Goal: Task Accomplishment & Management: Complete application form

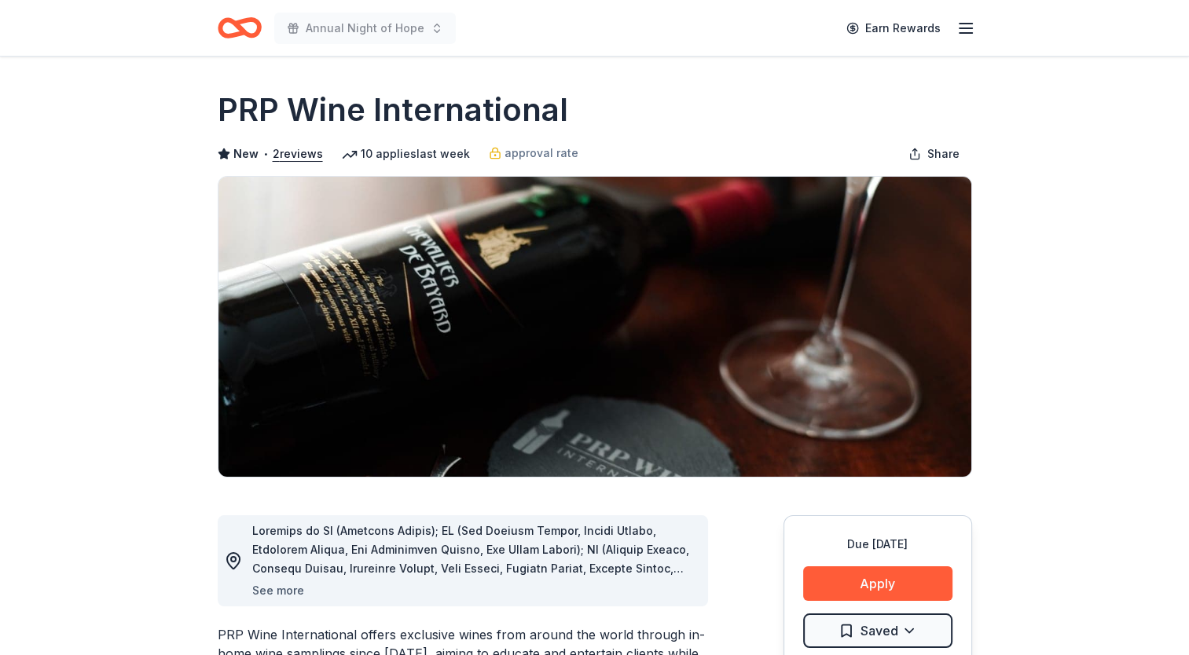
click at [270, 589] on button "See more" at bounding box center [278, 590] width 52 height 19
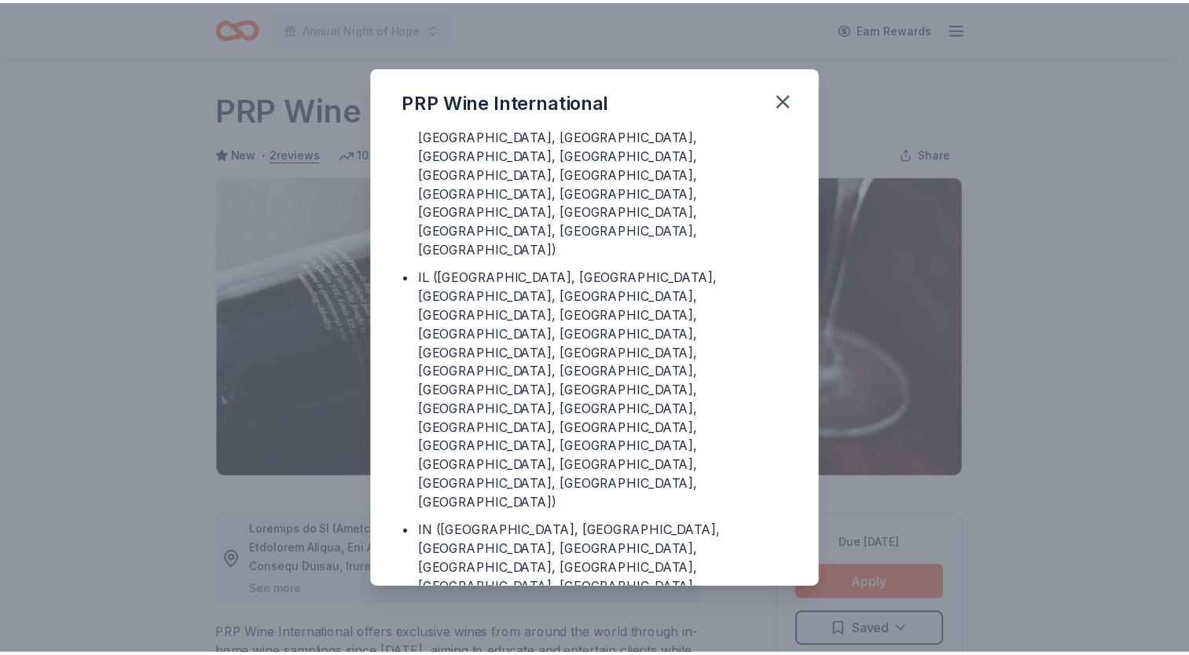
scroll to position [236, 0]
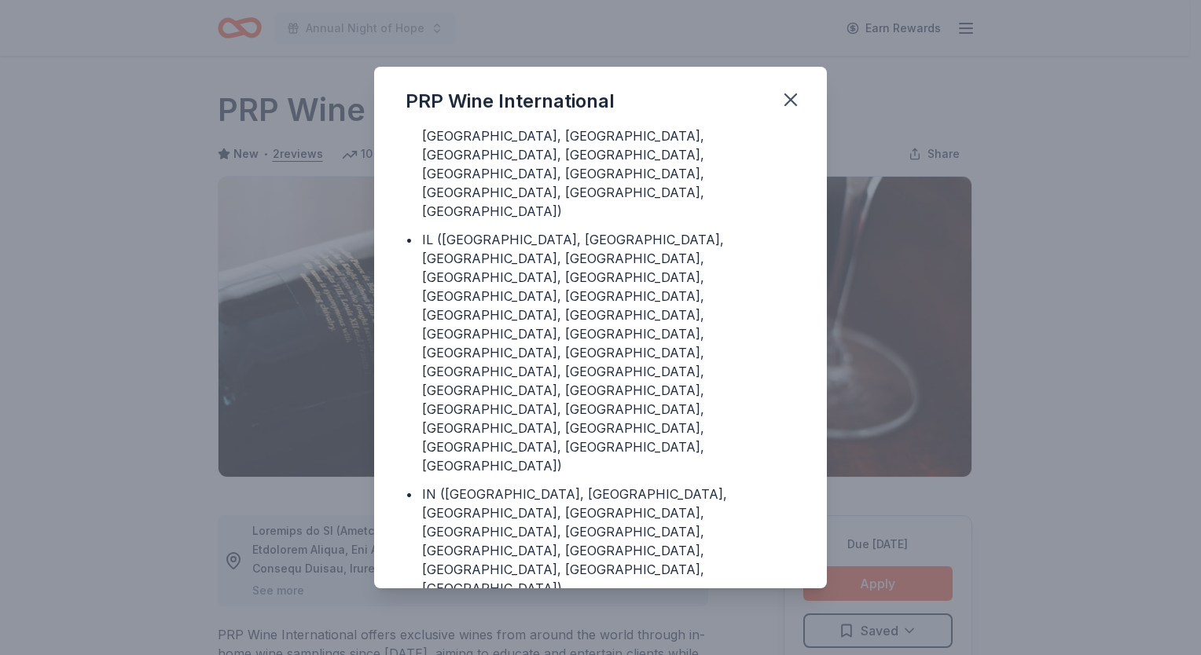
click at [783, 116] on div "PRP Wine International" at bounding box center [600, 98] width 453 height 63
click at [786, 105] on icon "button" at bounding box center [790, 99] width 11 height 11
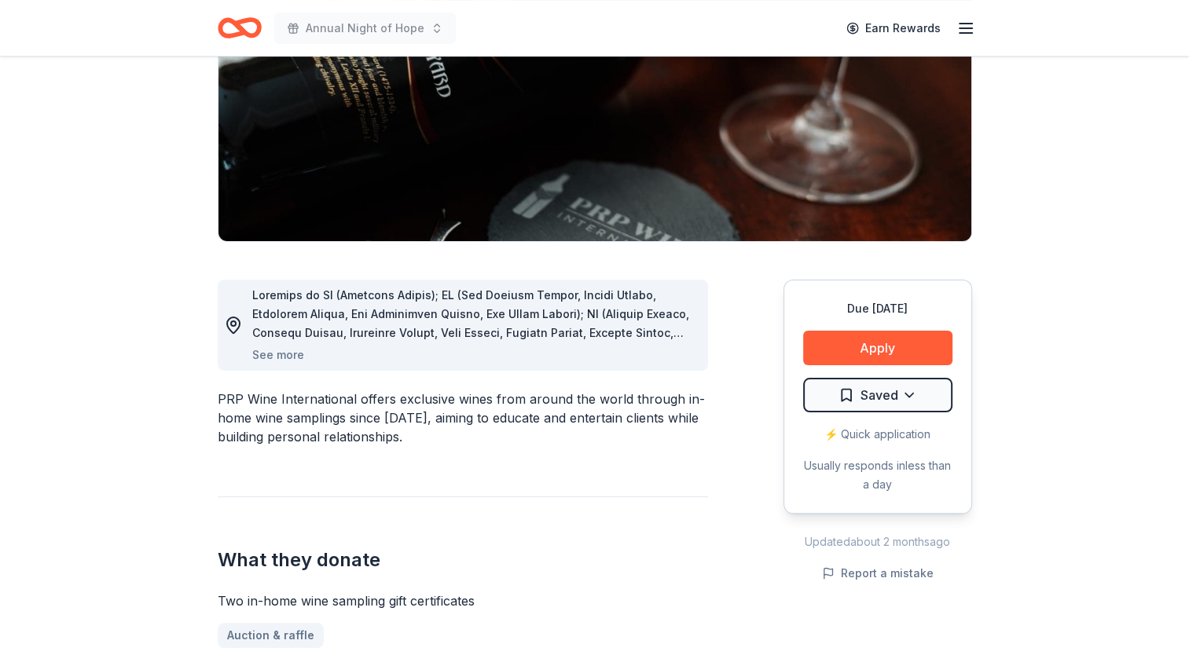
scroll to position [314, 0]
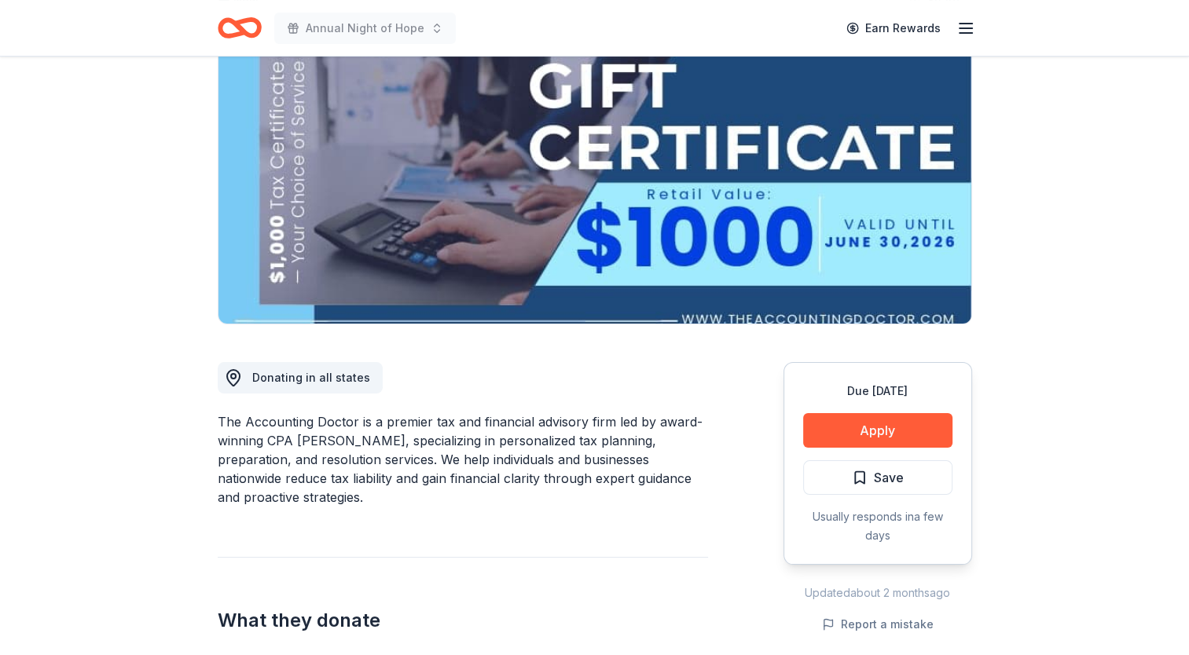
scroll to position [79, 0]
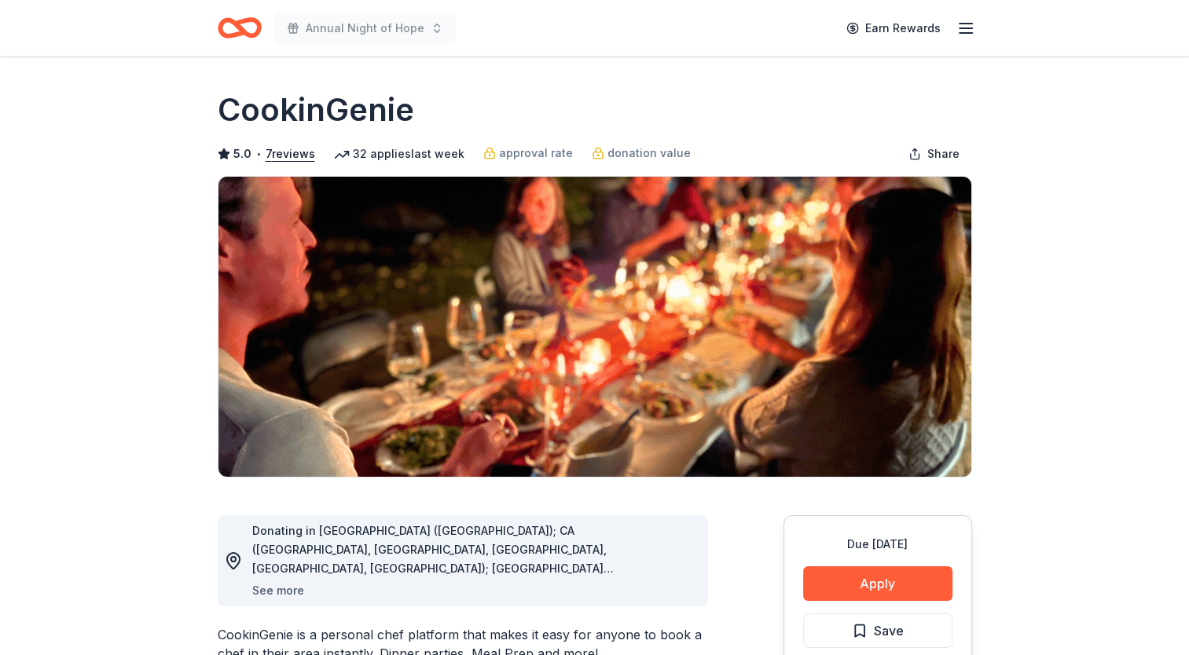
click at [272, 589] on button "See more" at bounding box center [278, 590] width 52 height 19
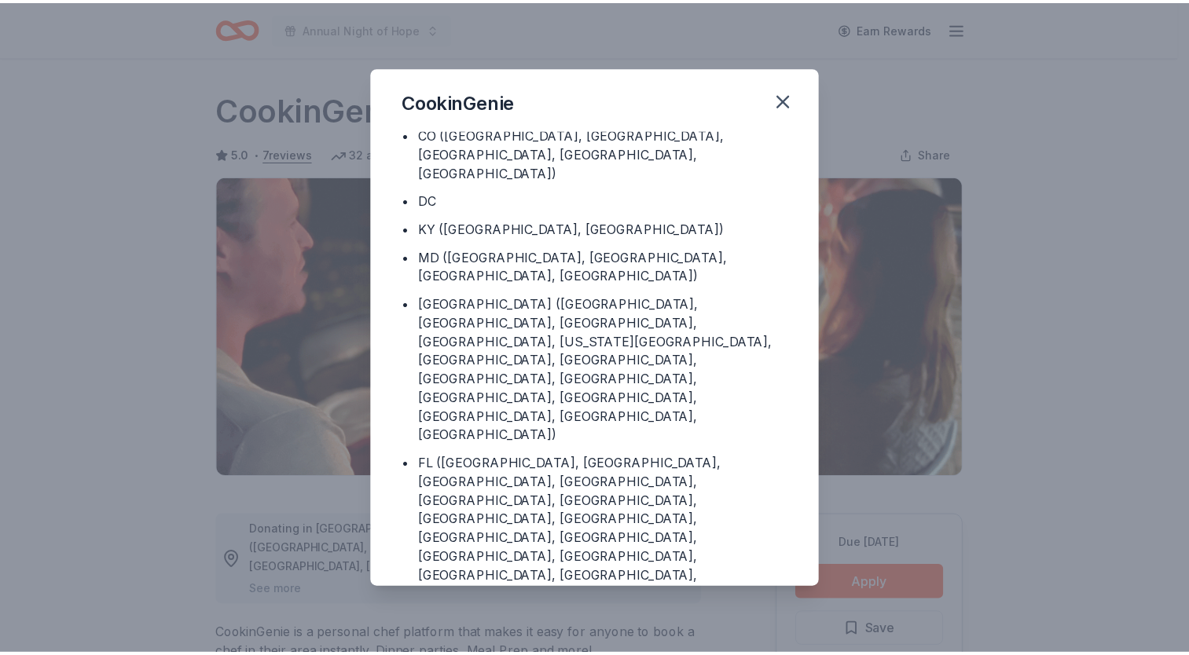
scroll to position [125, 0]
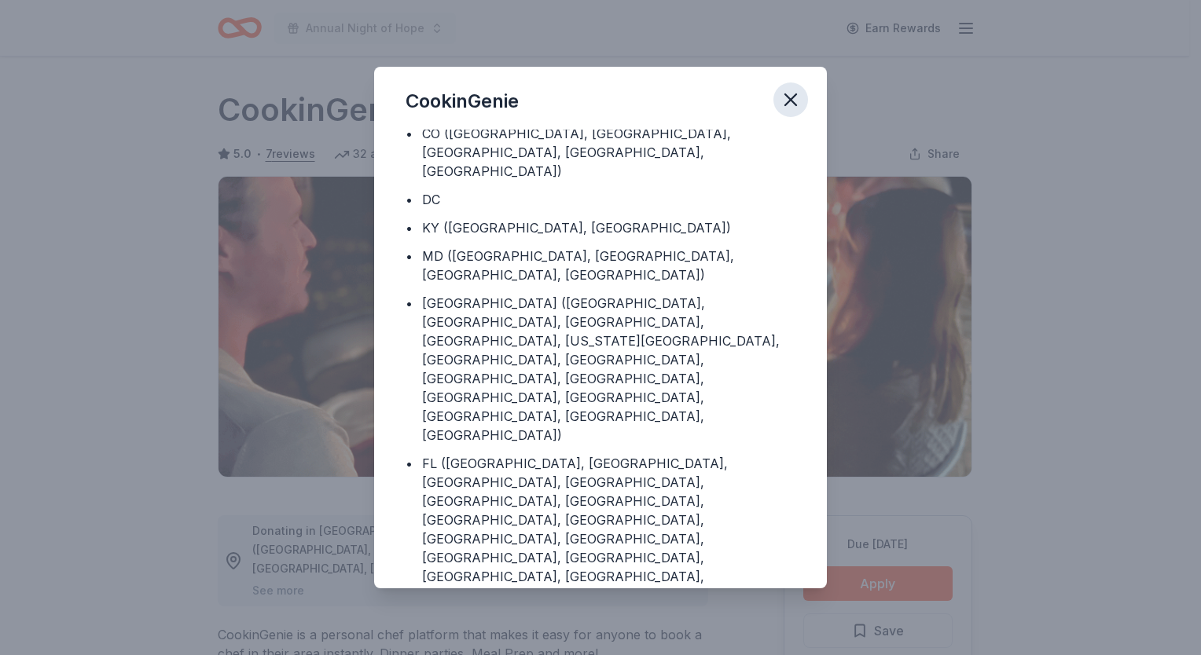
click at [787, 96] on icon "button" at bounding box center [790, 99] width 11 height 11
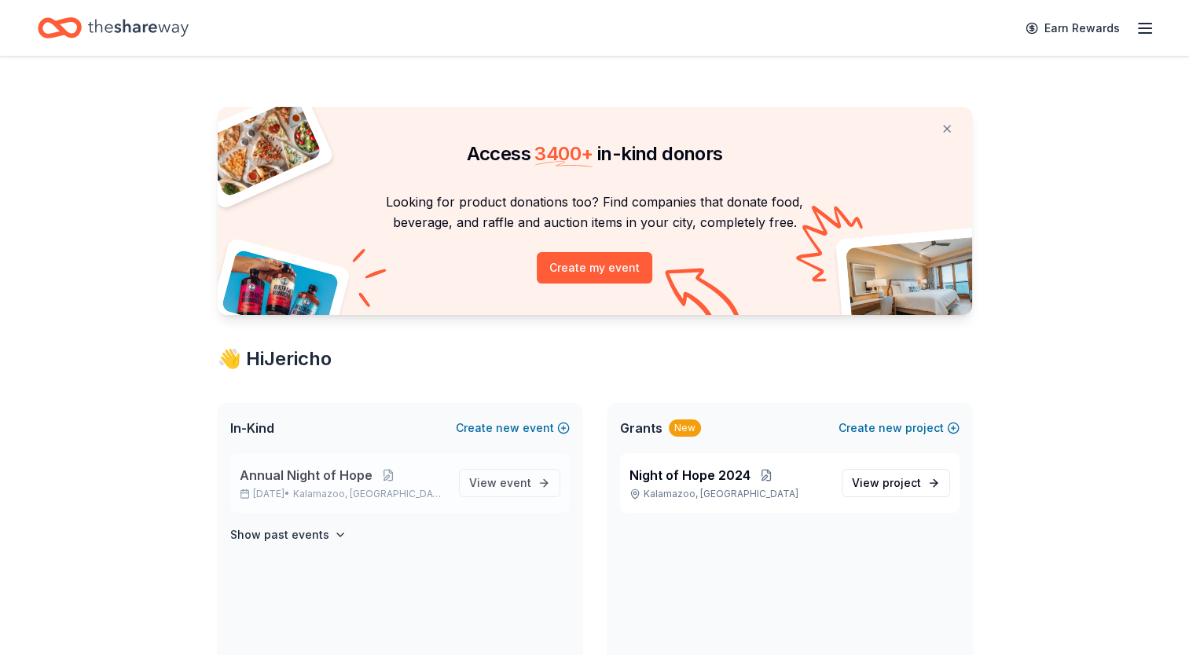
click at [288, 479] on span "Annual Night of Hope" at bounding box center [306, 475] width 133 height 19
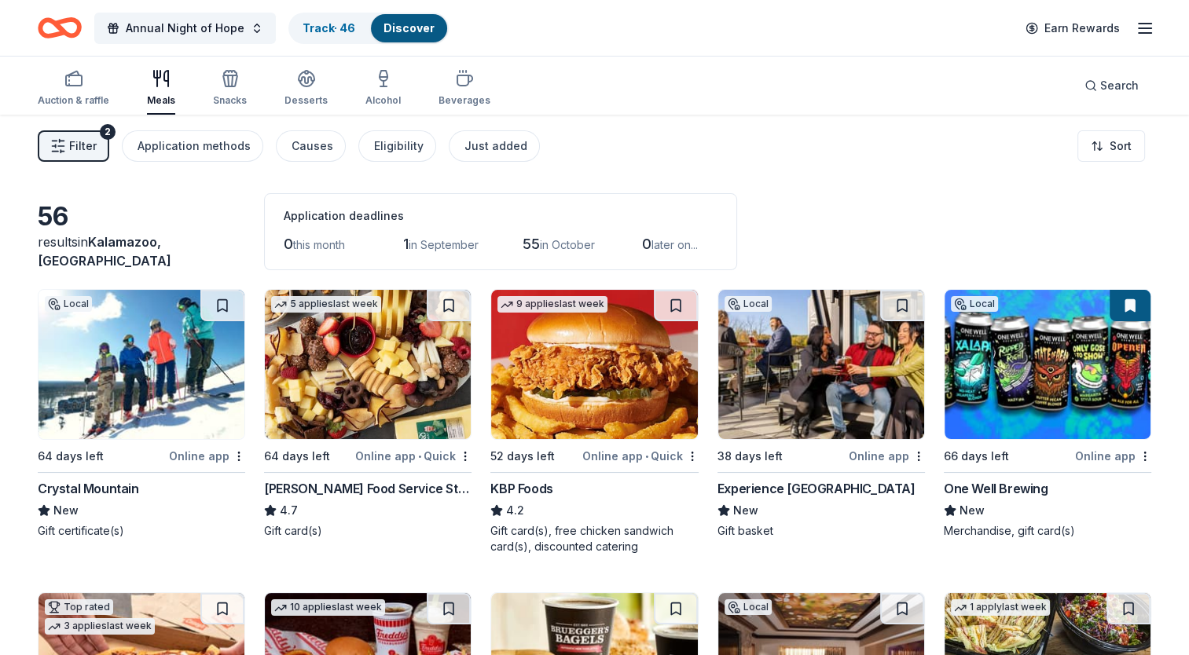
click at [205, 453] on div "Online app" at bounding box center [207, 456] width 76 height 20
click at [377, 400] on img at bounding box center [368, 364] width 206 height 149
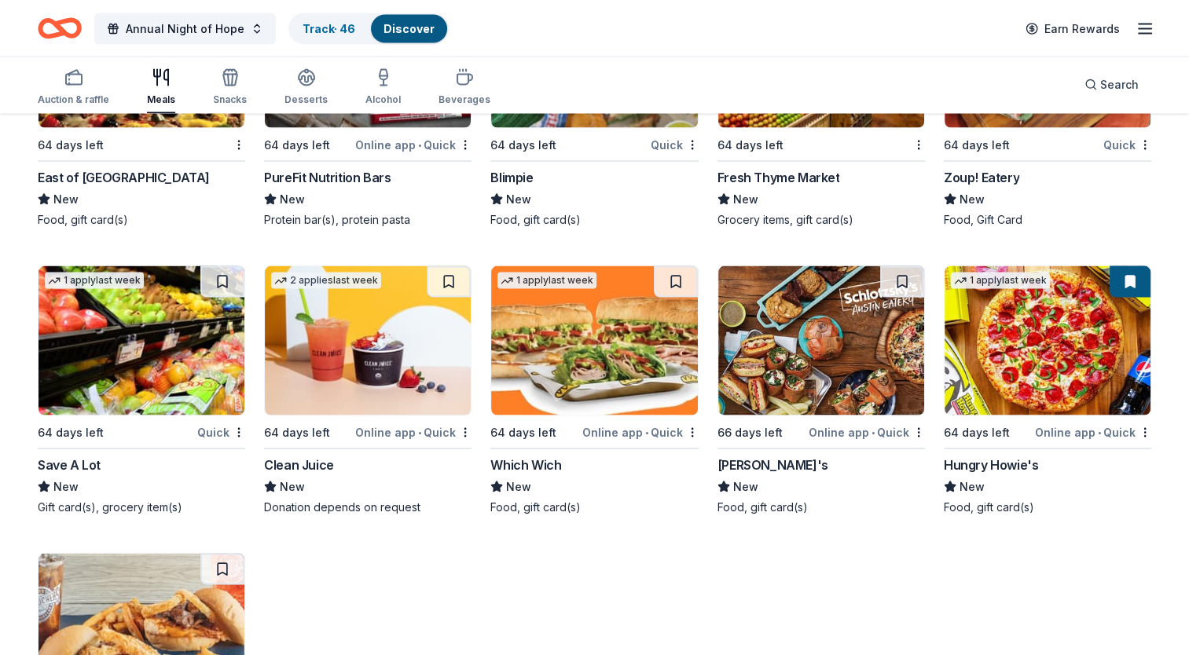
scroll to position [2824, 0]
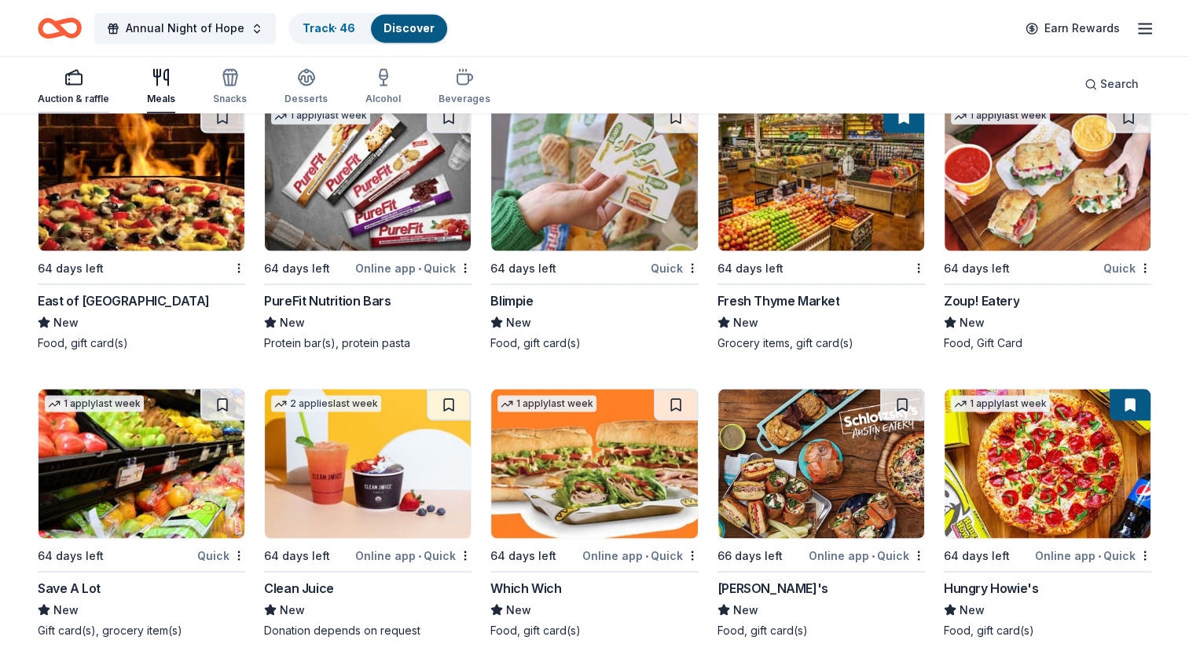
click at [84, 83] on div "button" at bounding box center [74, 77] width 72 height 19
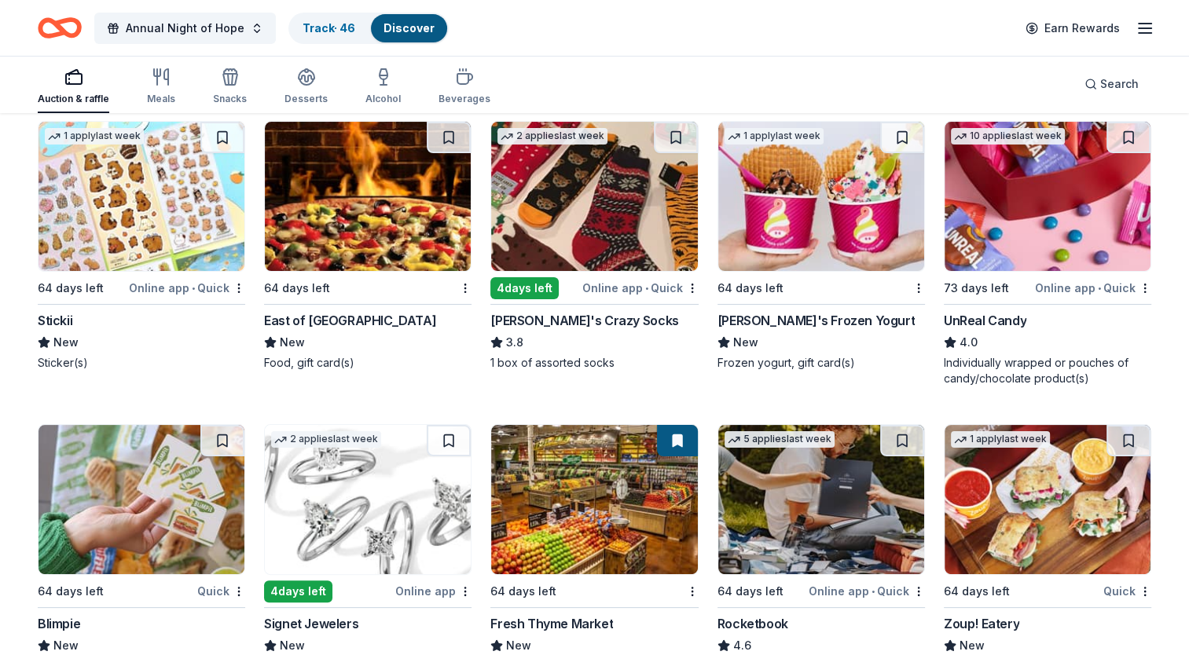
scroll to position [6279, 0]
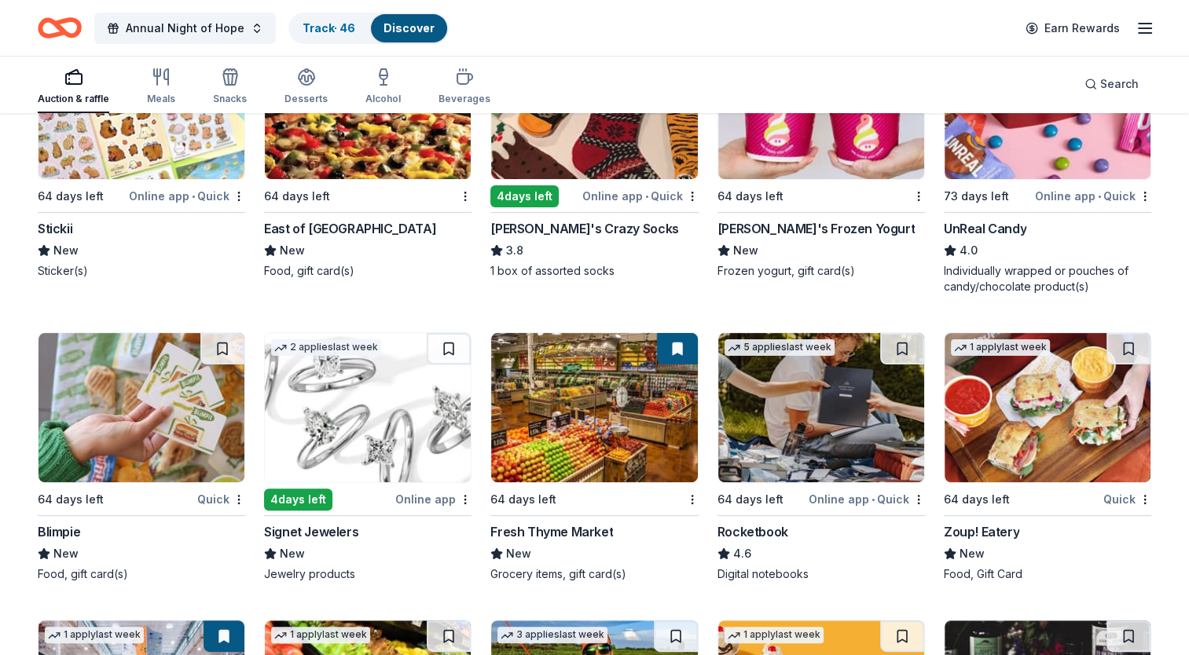
click at [834, 435] on img at bounding box center [821, 407] width 206 height 149
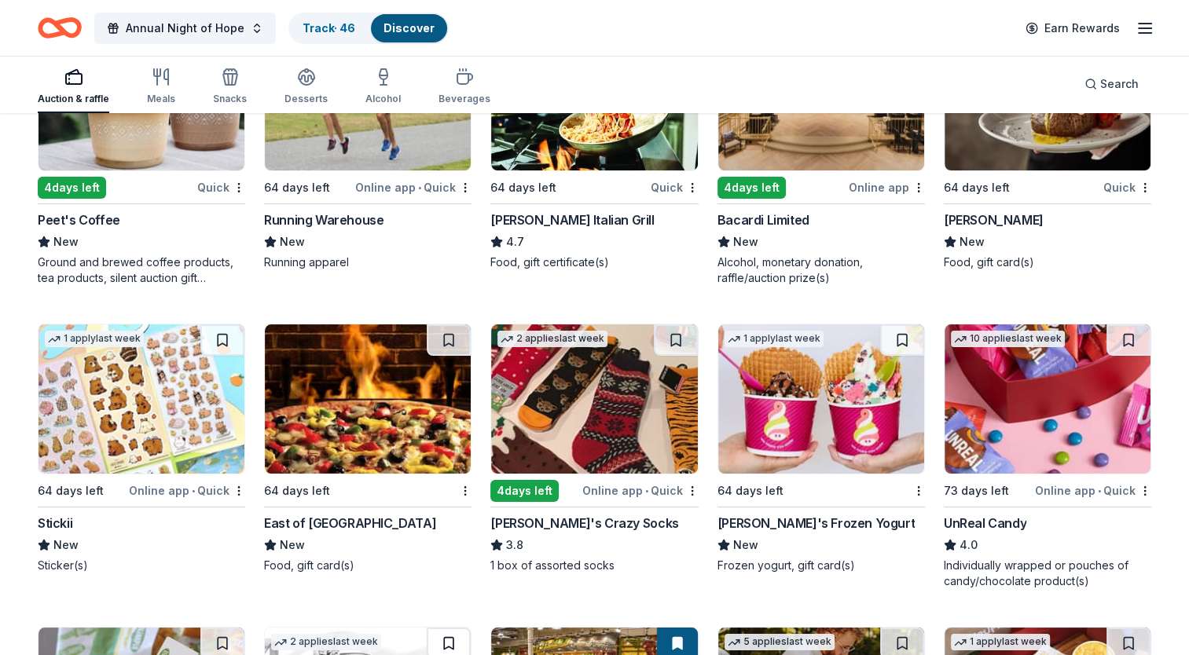
scroll to position [5965, 0]
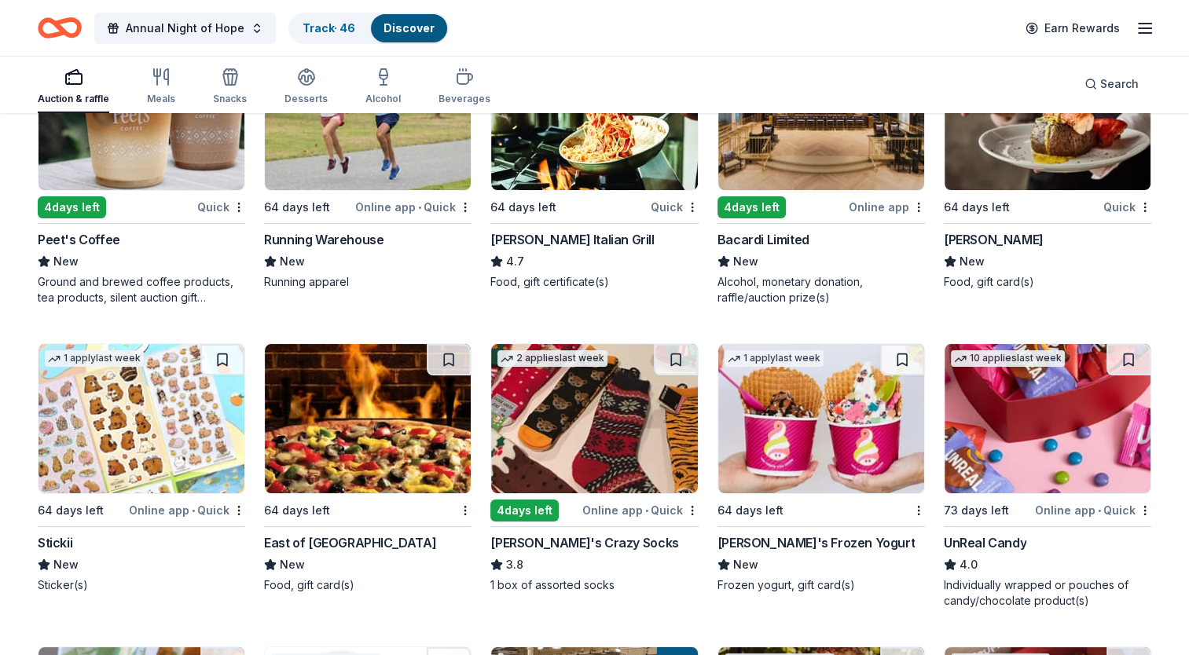
click at [57, 93] on div "Auction & raffle" at bounding box center [74, 99] width 72 height 13
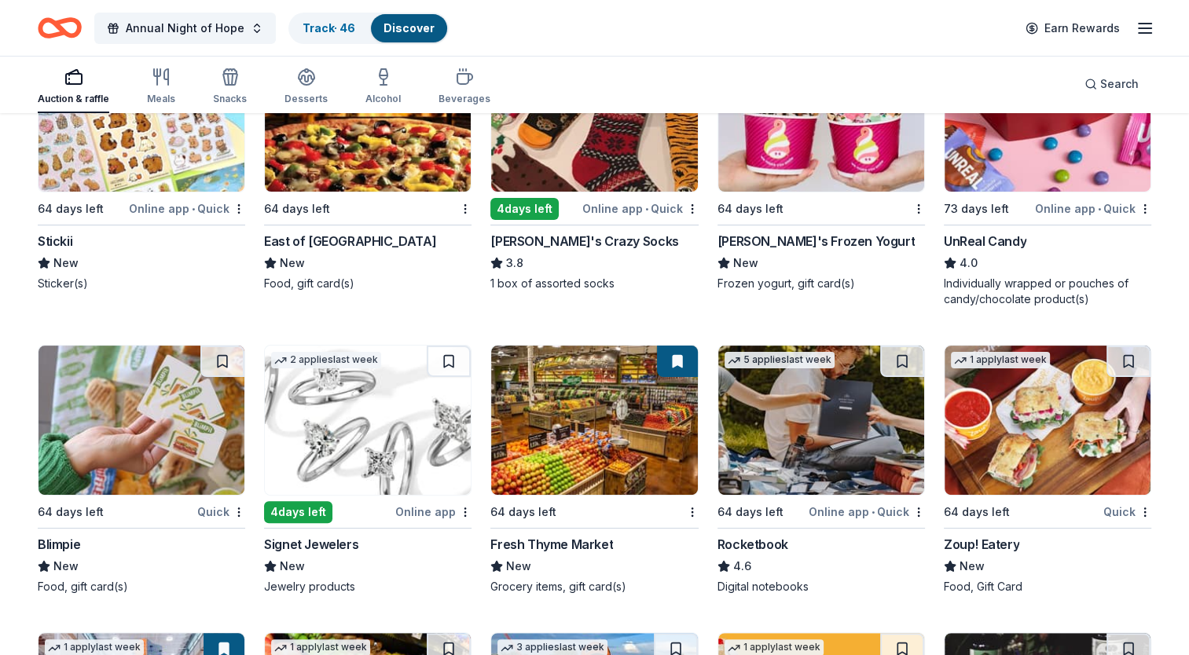
scroll to position [6279, 0]
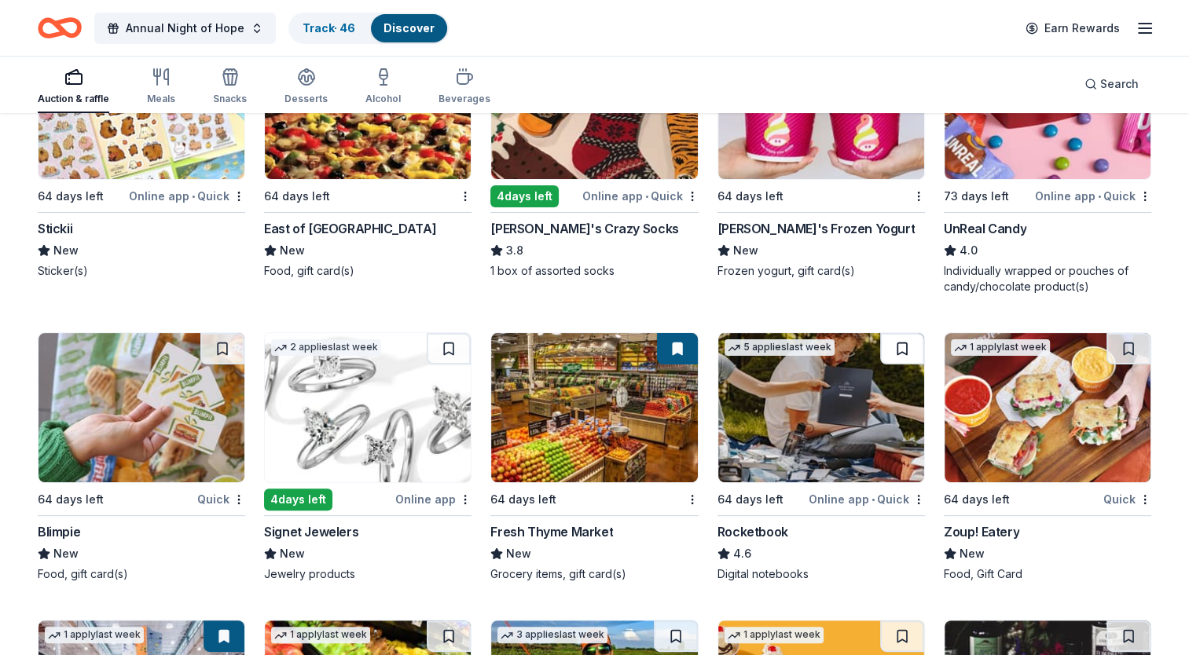
click at [903, 355] on button at bounding box center [902, 348] width 44 height 31
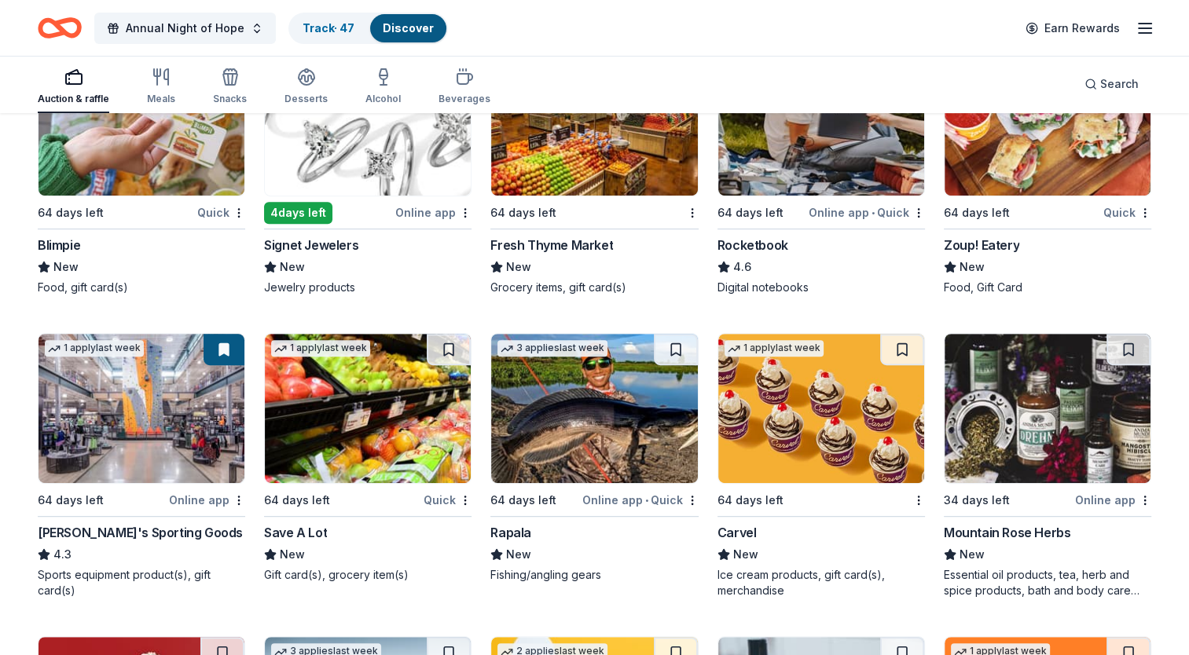
scroll to position [6593, 0]
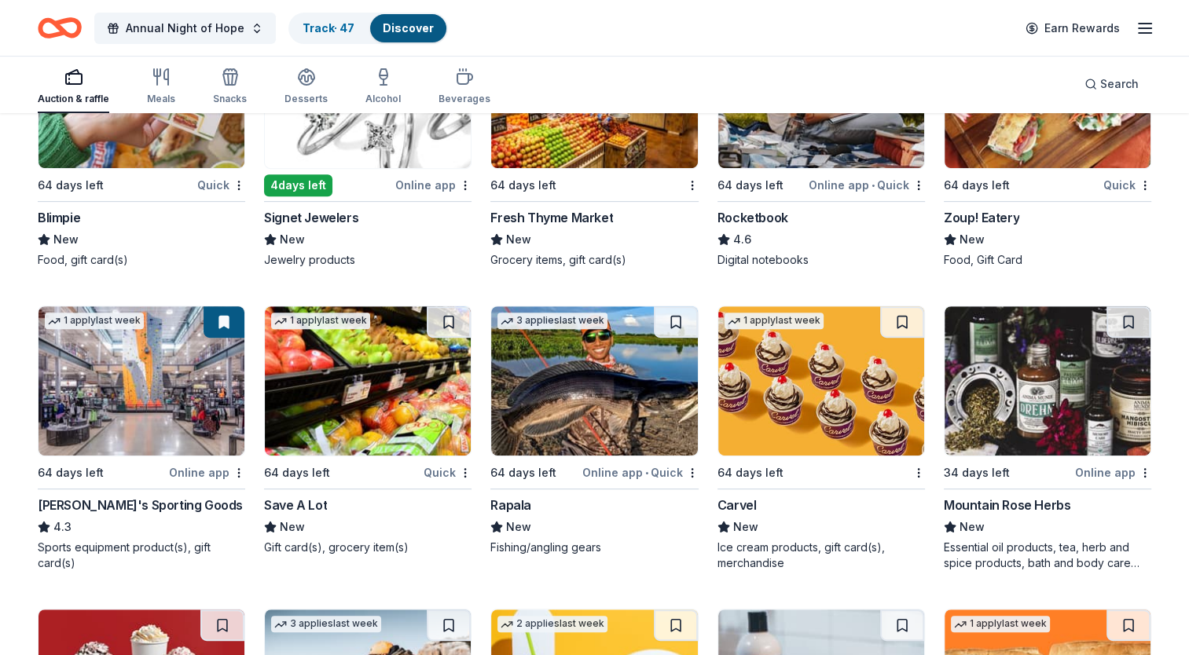
click at [1050, 497] on div "Mountain Rose Herbs" at bounding box center [1007, 505] width 127 height 19
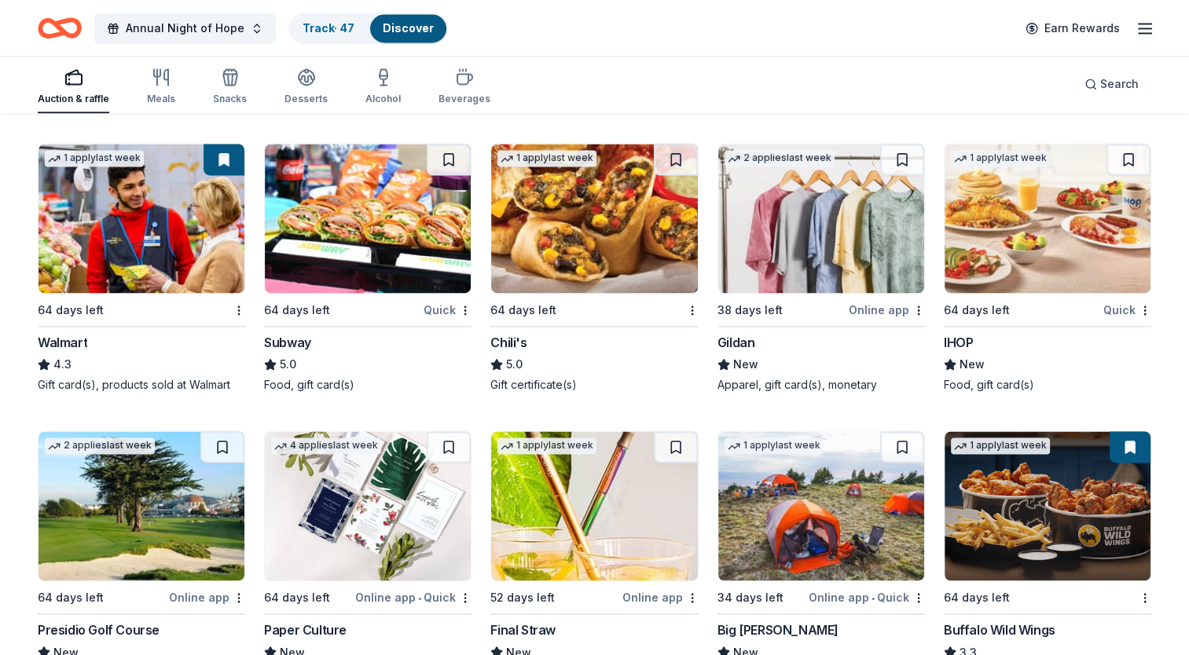
scroll to position [8350, 0]
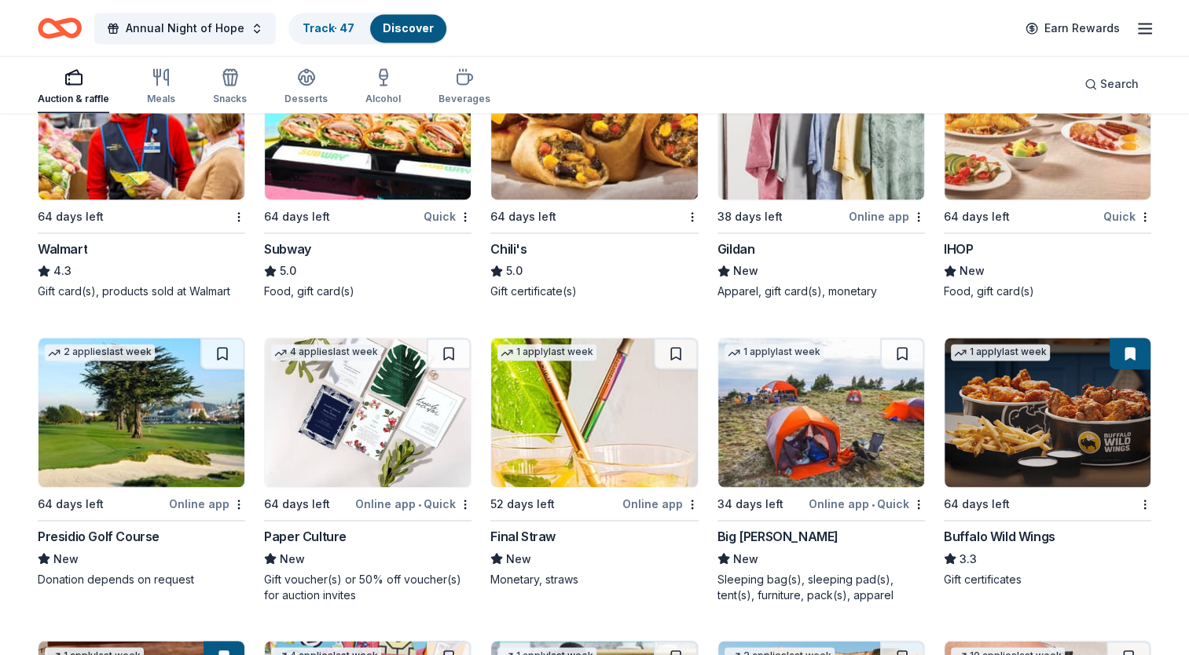
click at [537, 435] on img at bounding box center [594, 412] width 206 height 149
click at [830, 396] on img at bounding box center [821, 412] width 206 height 149
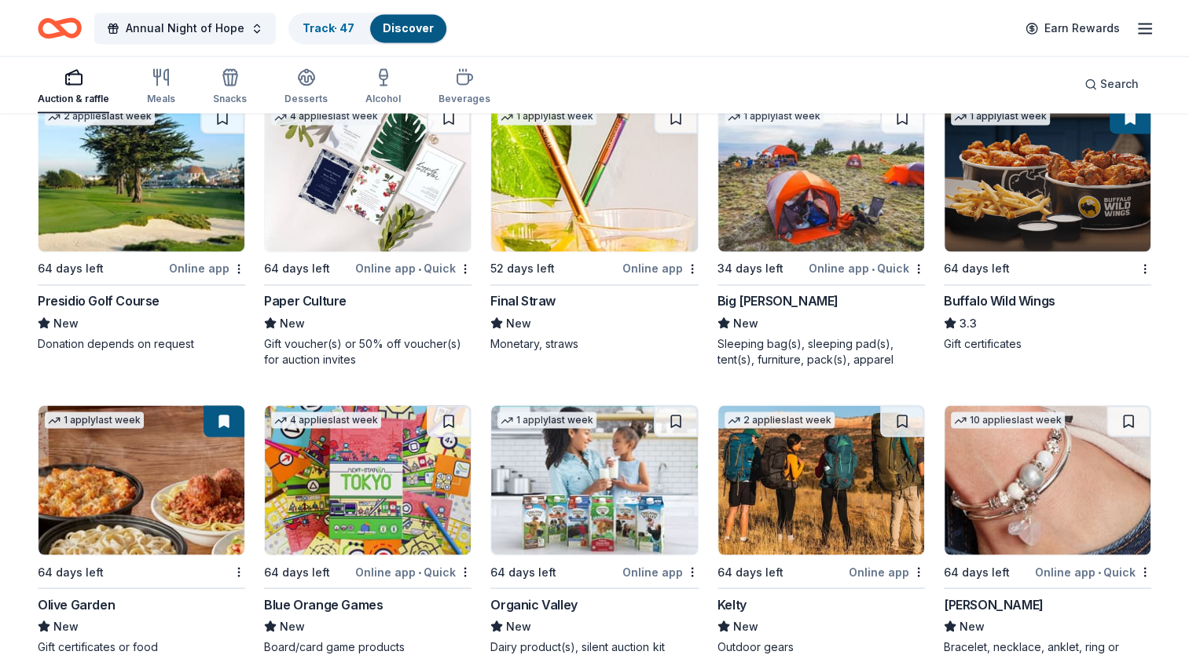
scroll to position [8720, 0]
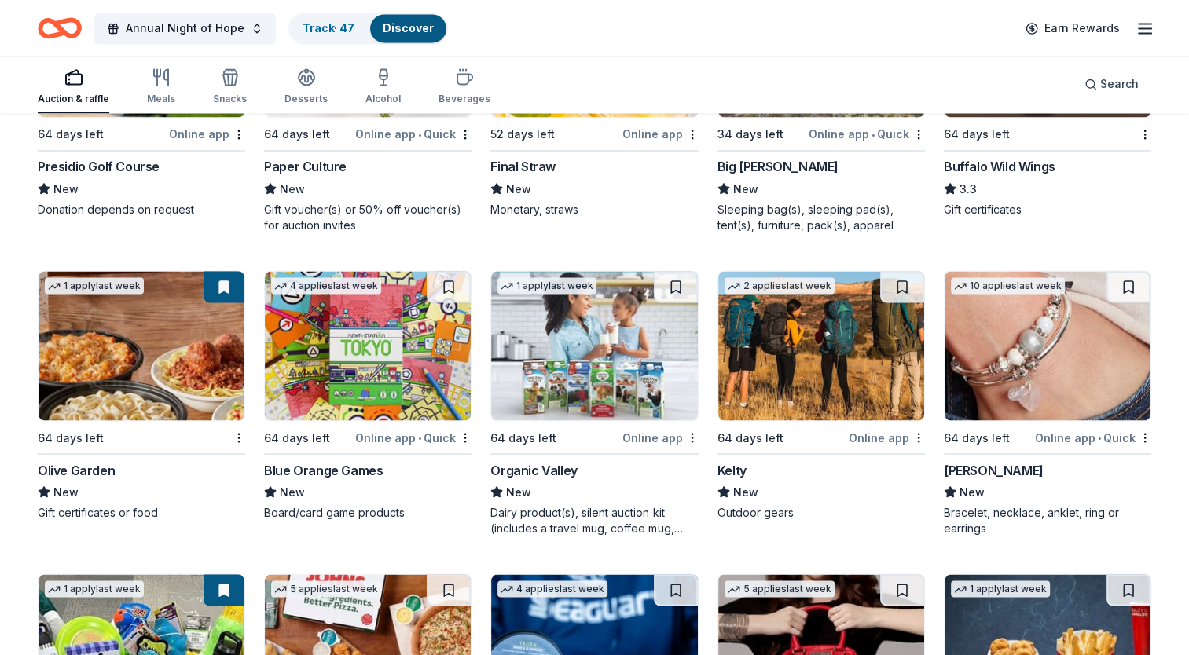
click at [1042, 360] on img at bounding box center [1047, 345] width 206 height 149
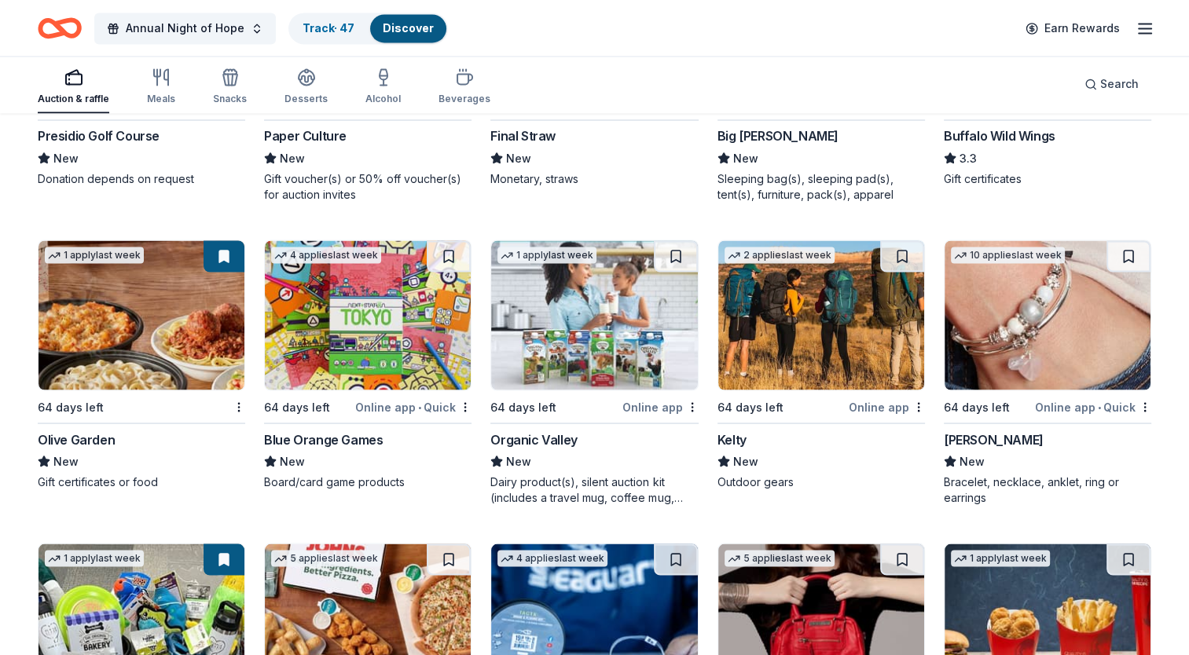
scroll to position [8761, 0]
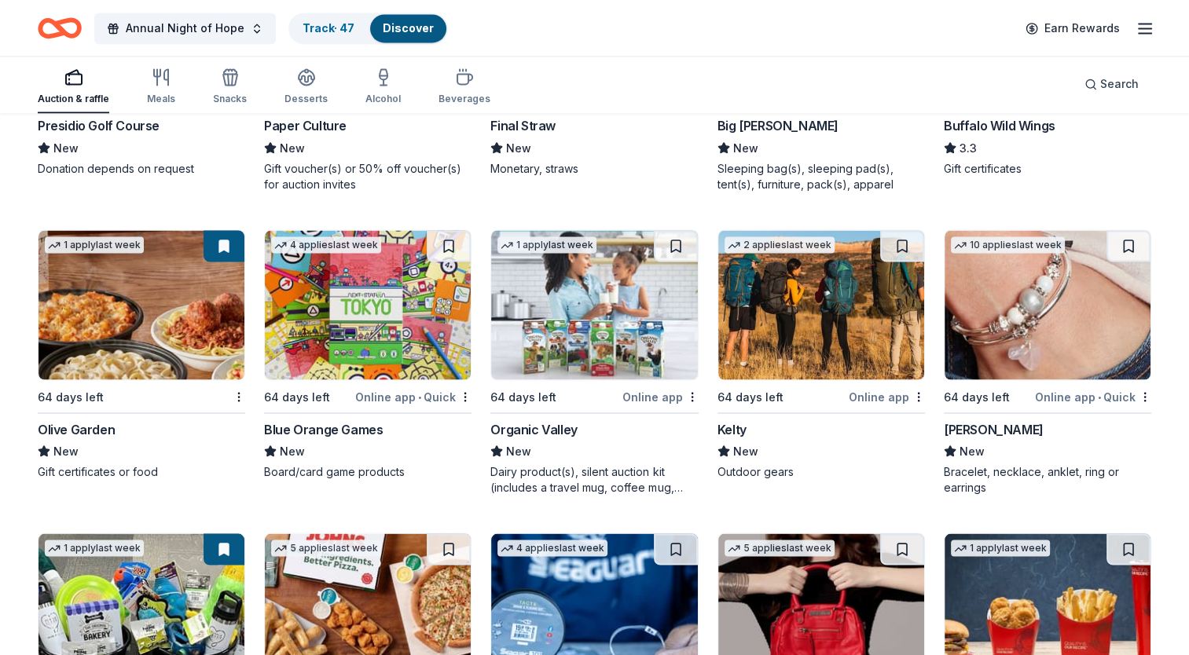
click at [1064, 346] on img at bounding box center [1047, 304] width 206 height 149
click at [1128, 234] on button at bounding box center [1128, 245] width 44 height 31
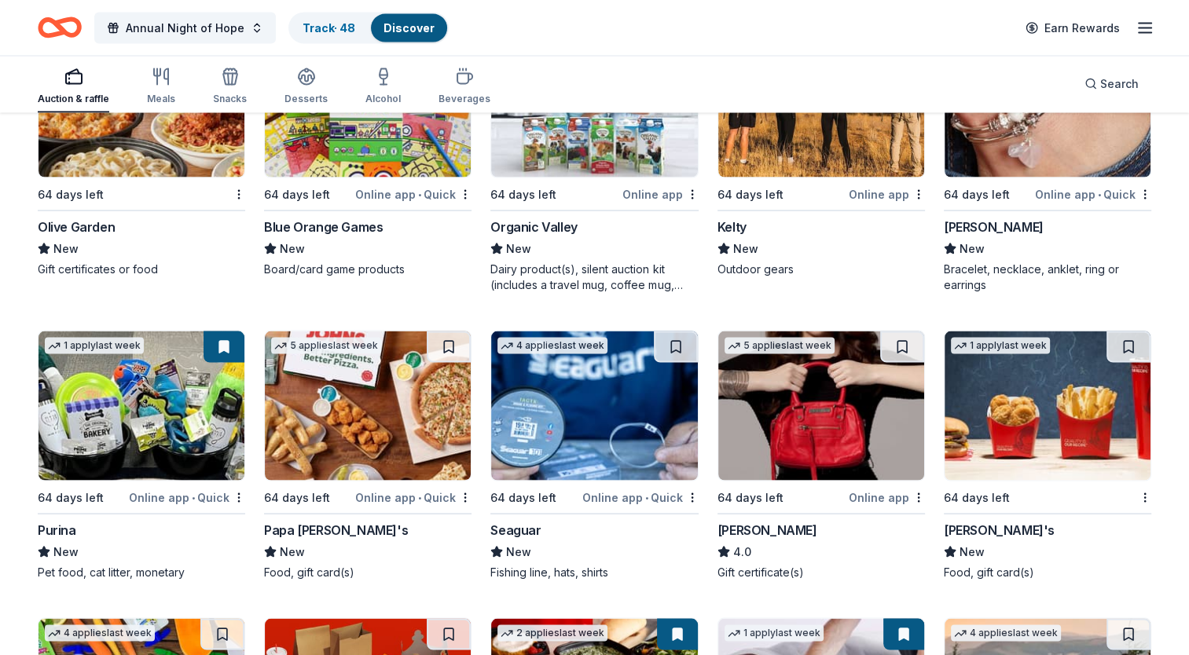
scroll to position [8997, 0]
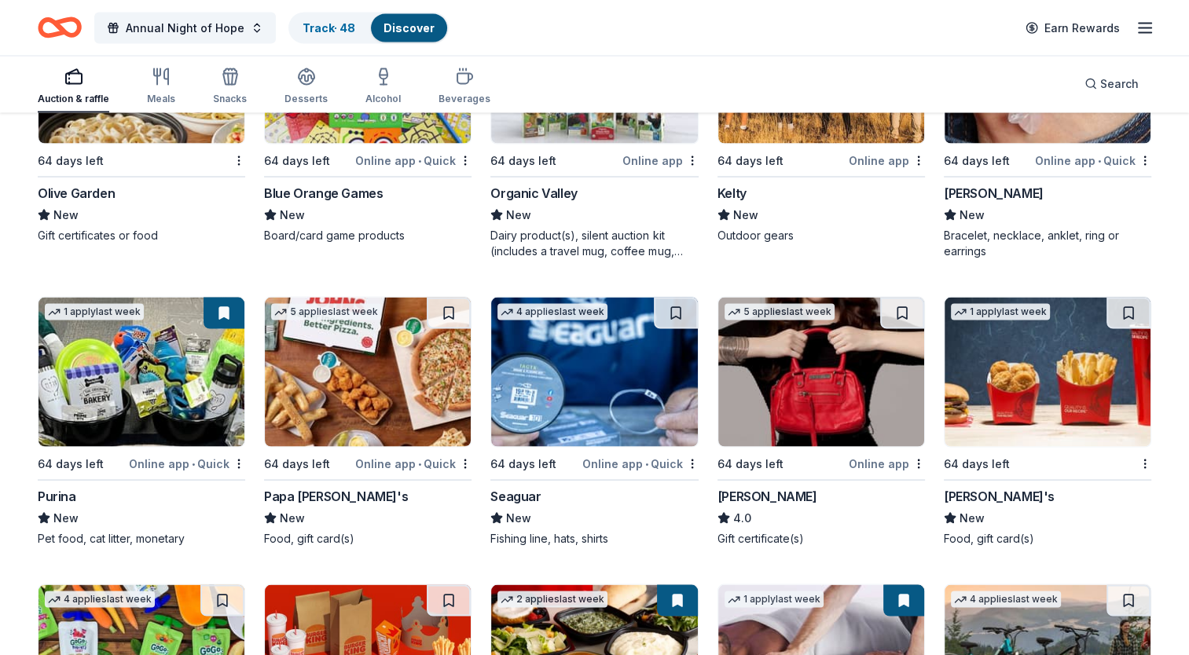
click at [864, 393] on img at bounding box center [821, 372] width 206 height 149
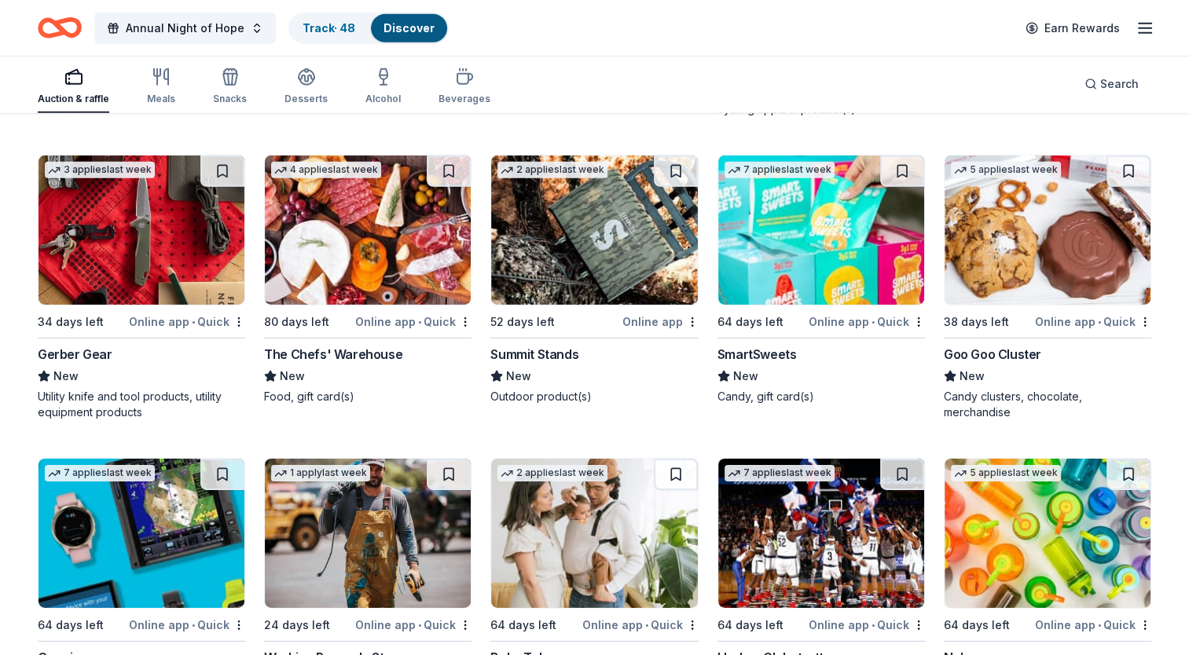
scroll to position [11118, 0]
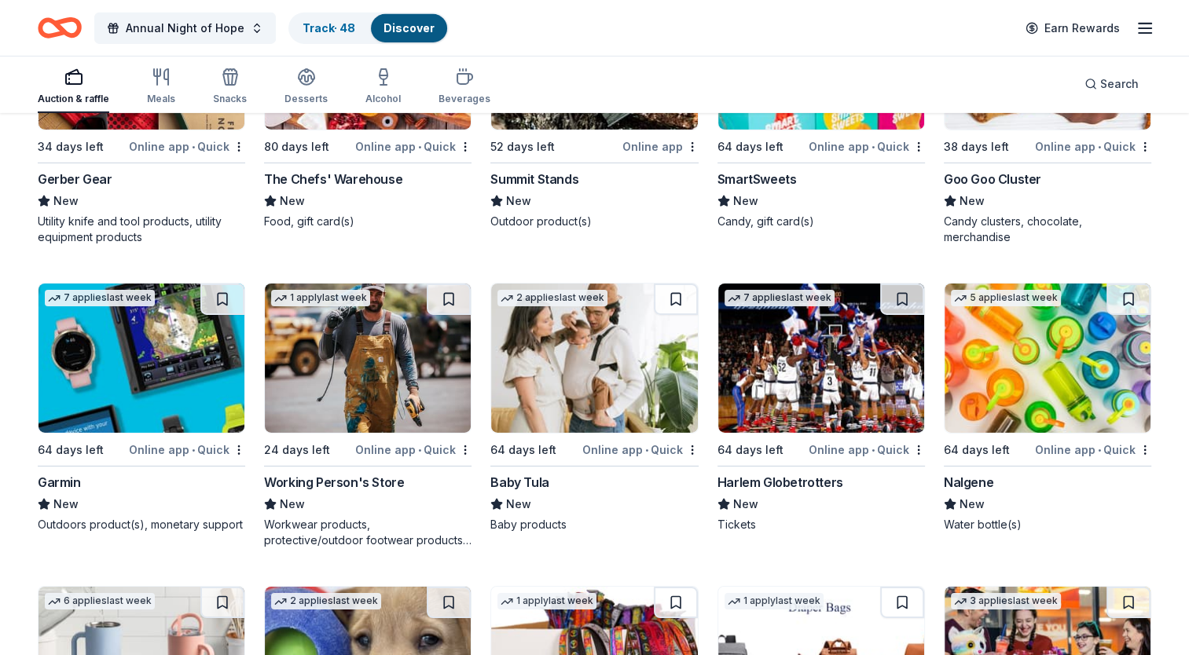
click at [820, 388] on img at bounding box center [821, 358] width 206 height 149
click at [904, 290] on button at bounding box center [902, 299] width 44 height 31
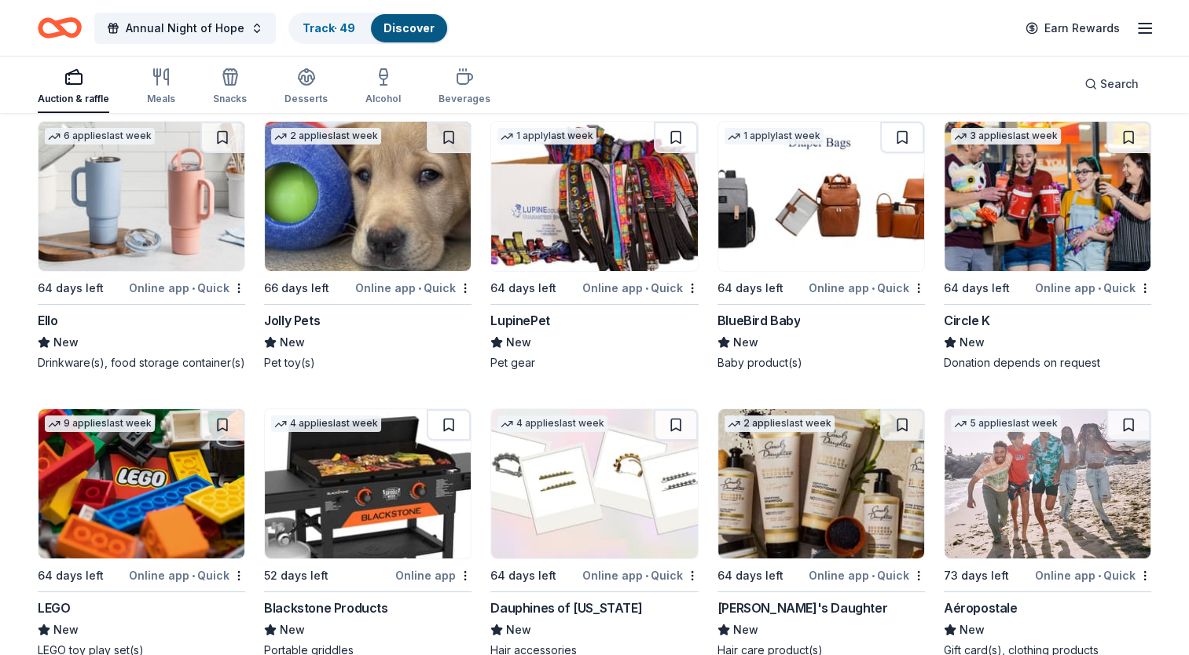
scroll to position [11704, 0]
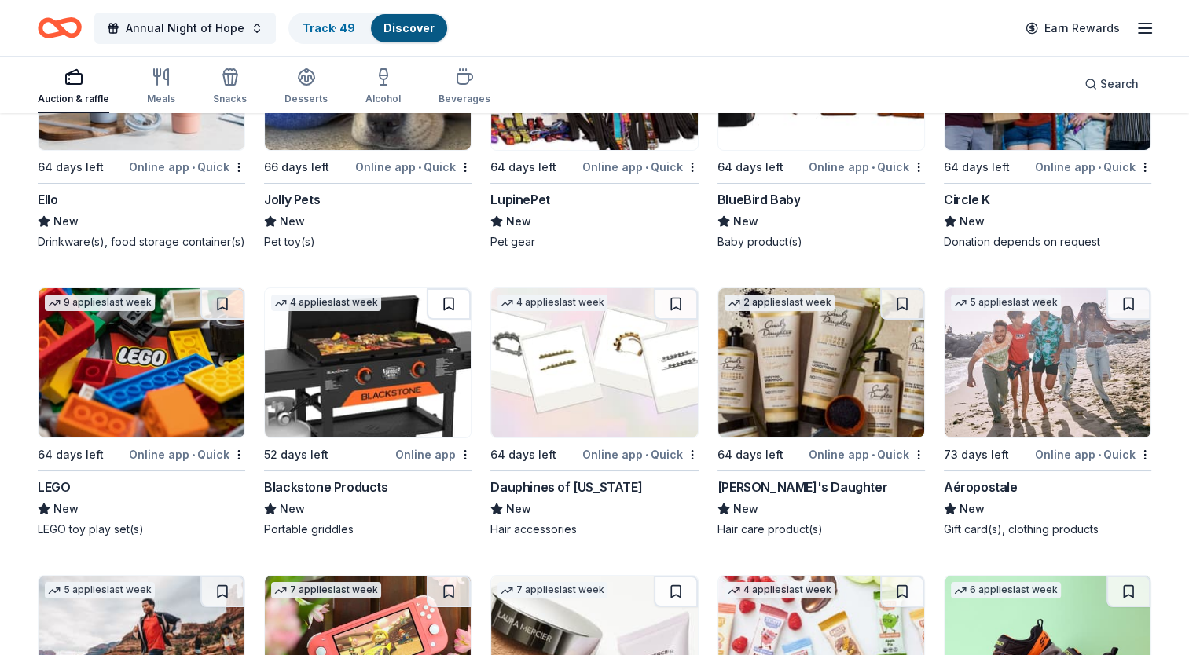
click at [446, 297] on button at bounding box center [449, 303] width 44 height 31
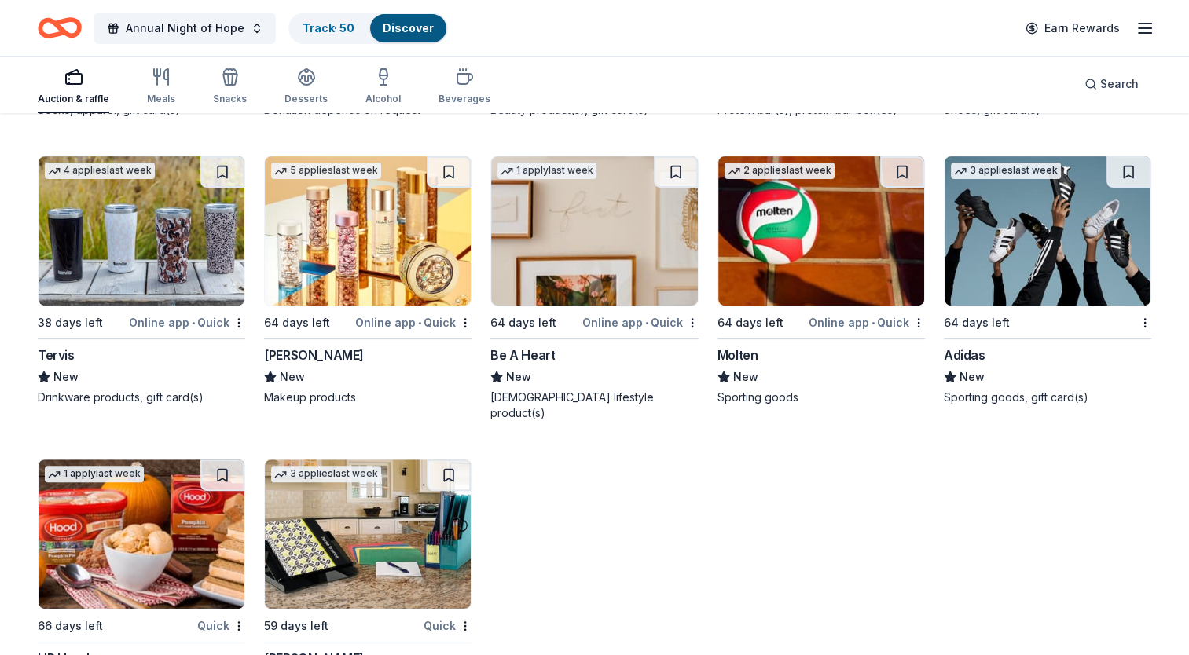
scroll to position [12473, 0]
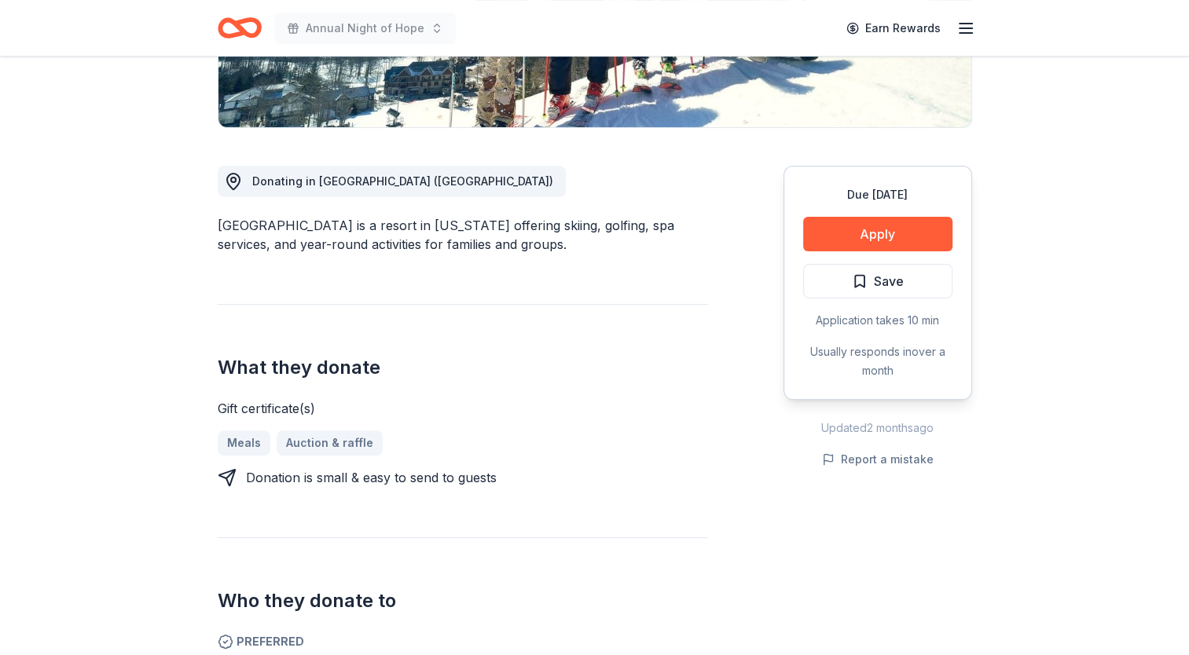
scroll to position [314, 0]
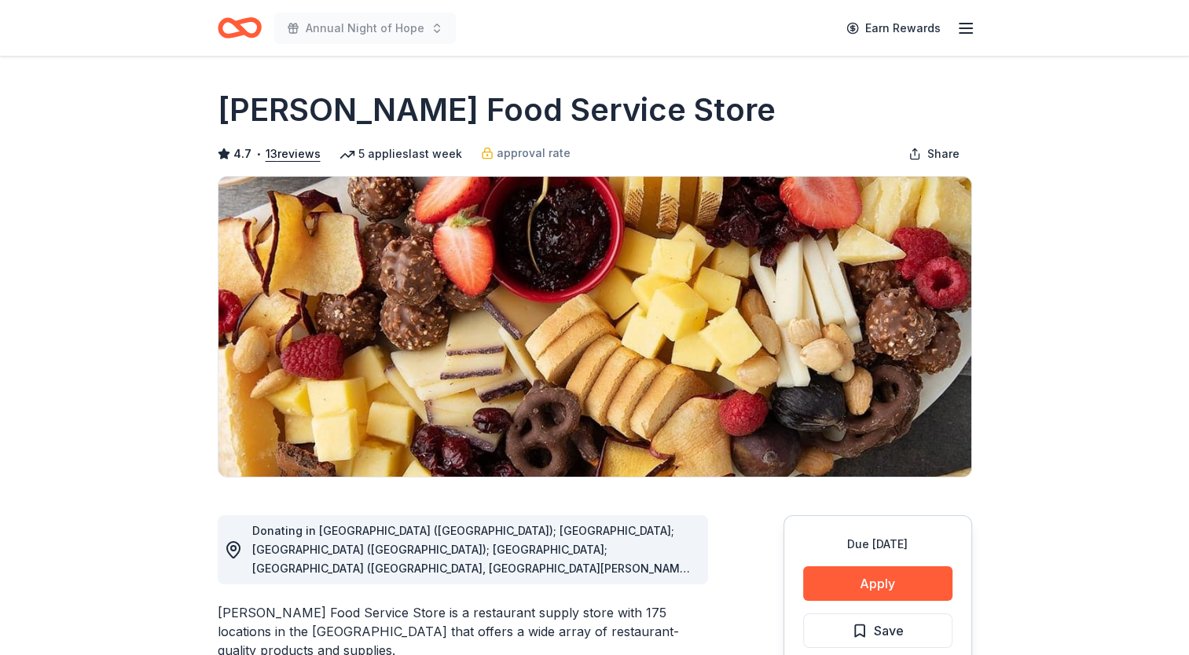
scroll to position [79, 0]
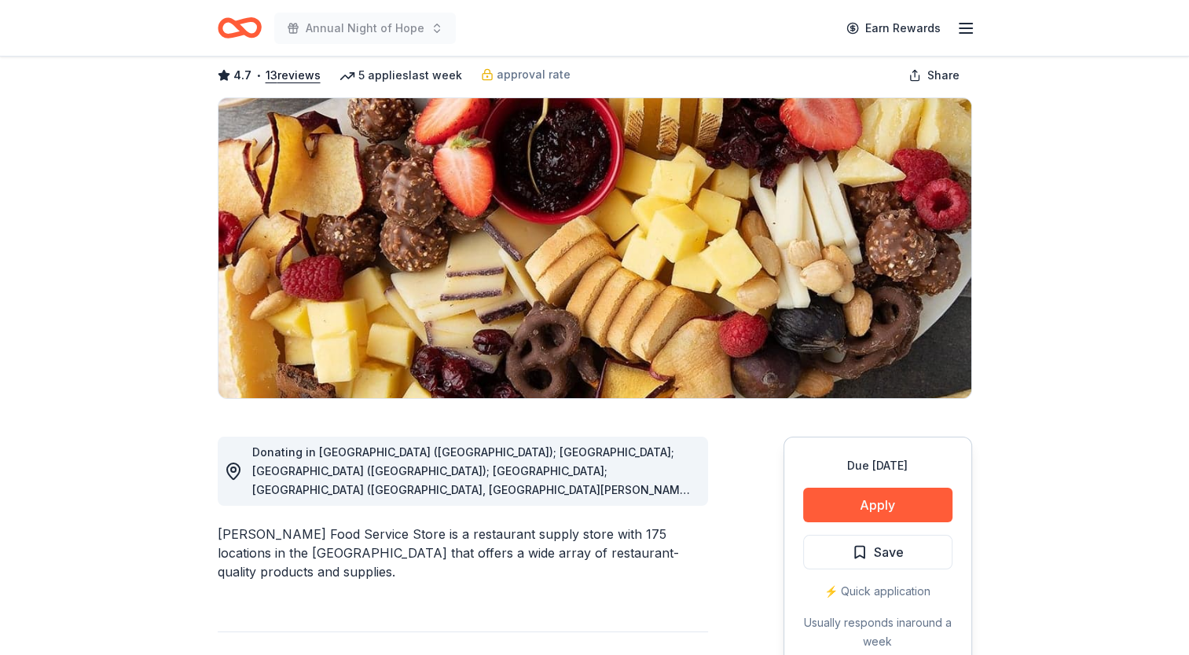
click at [691, 486] on div "Donating in AL (Huntsville); FL; GA (Lithia Springs); IL; IN (Elkhart, Fort Way…" at bounding box center [473, 471] width 443 height 57
click at [688, 491] on span "Donating in AL (Huntsville); FL; GA (Lithia Springs); IL; IN (Elkhart, Fort Way…" at bounding box center [473, 660] width 442 height 428
click at [563, 500] on div "Donating in AL (Huntsville); FL; GA (Lithia Springs); IL; IN (Elkhart, Fort Way…" at bounding box center [463, 471] width 490 height 69
click at [559, 489] on span "Donating in AL (Huntsville); FL; GA (Lithia Springs); IL; IN (Elkhart, Fort Way…" at bounding box center [473, 660] width 442 height 428
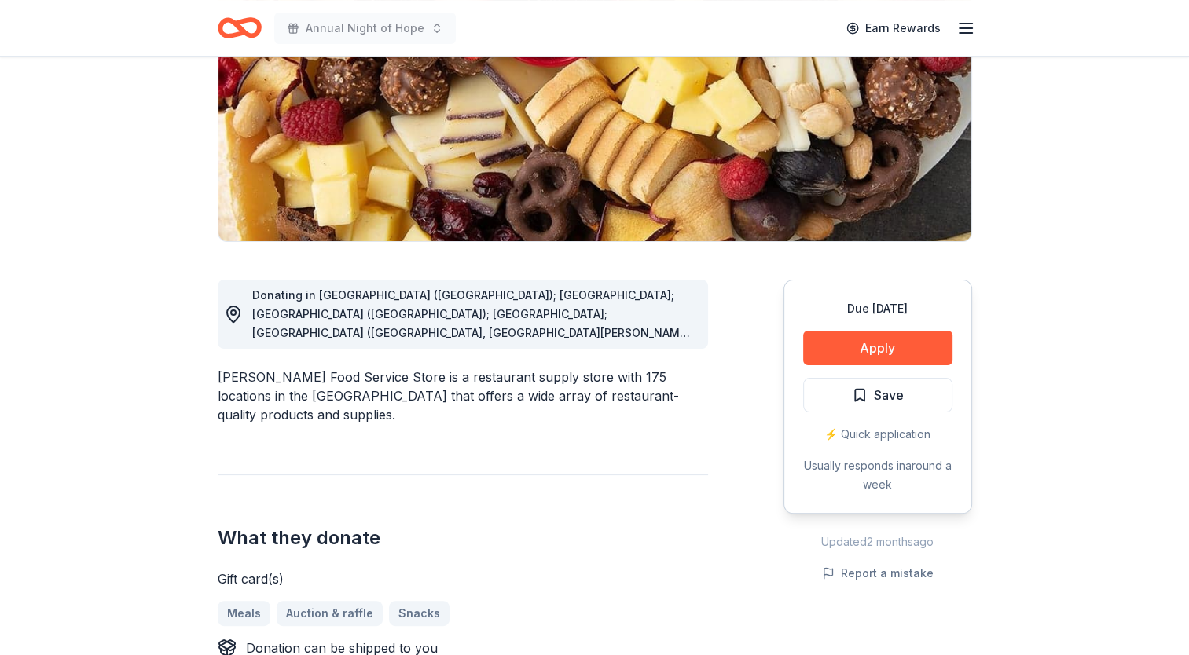
scroll to position [314, 0]
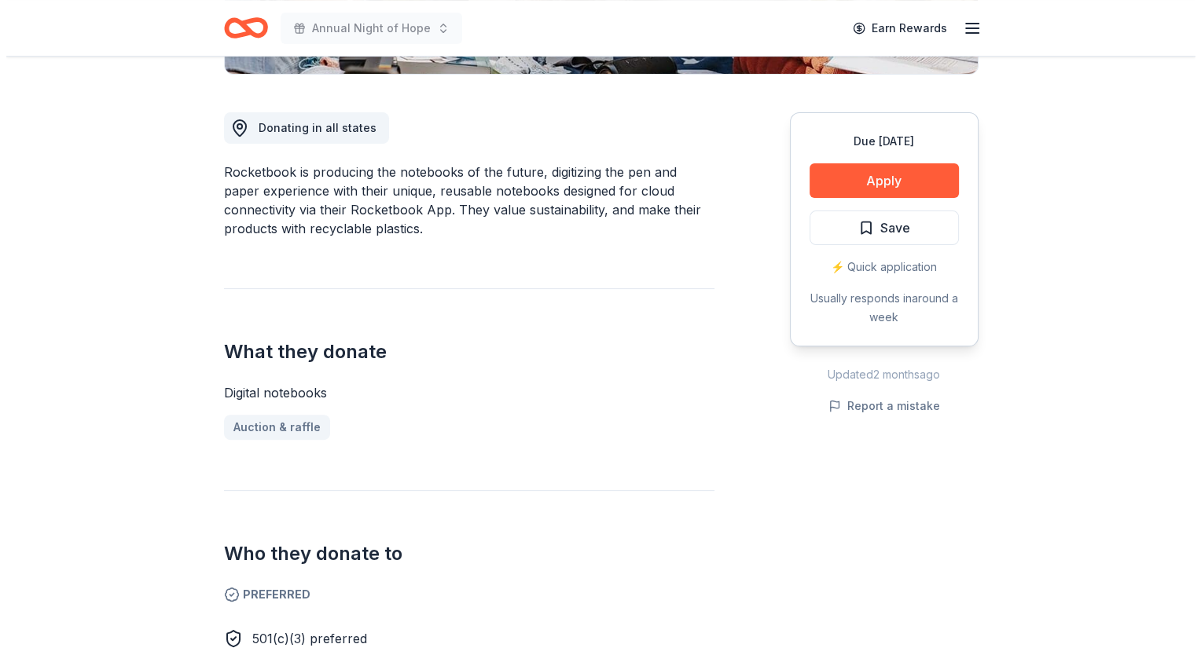
scroll to position [314, 0]
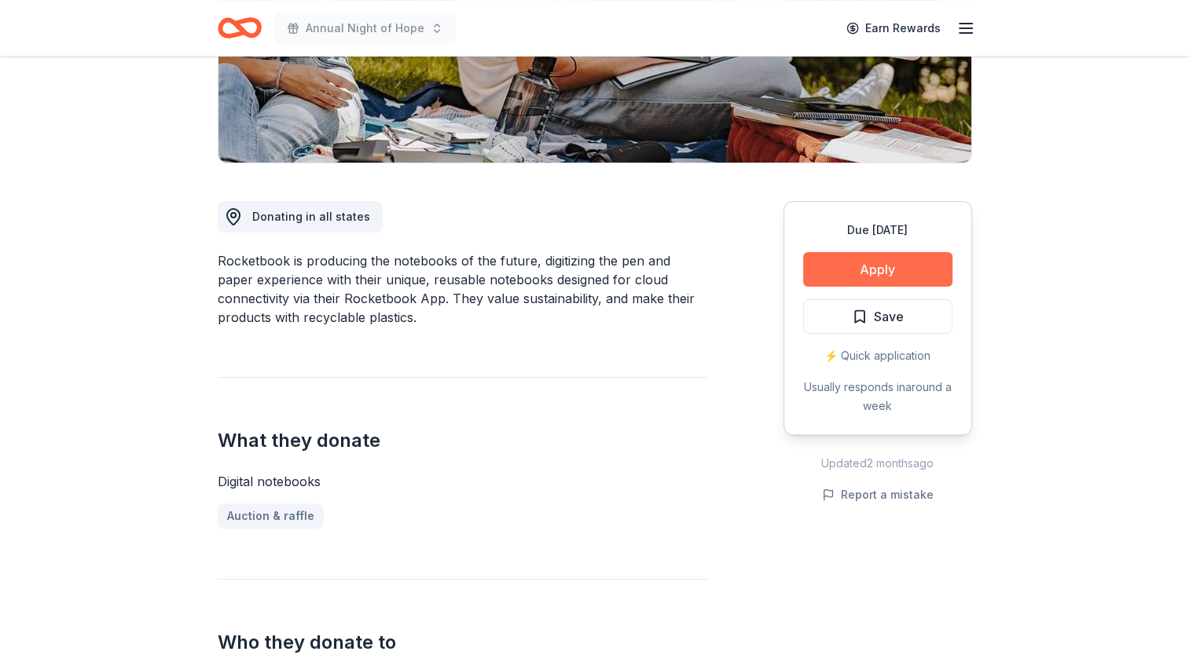
click at [927, 273] on button "Apply" at bounding box center [877, 269] width 149 height 35
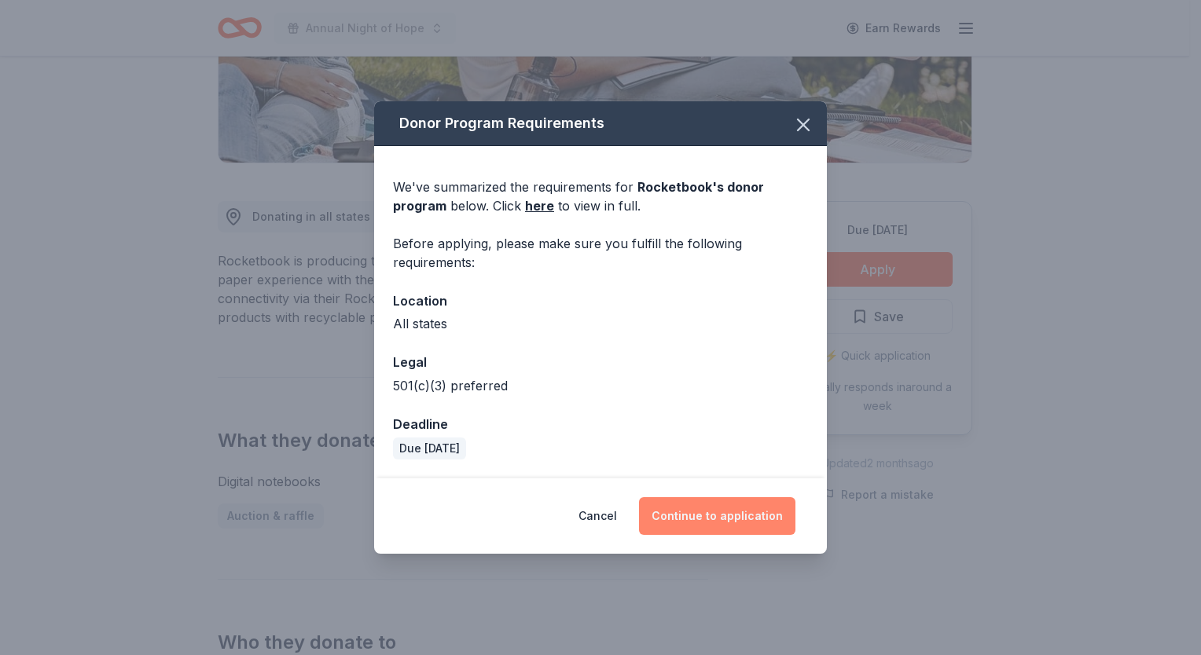
click at [728, 523] on button "Continue to application" at bounding box center [717, 516] width 156 height 38
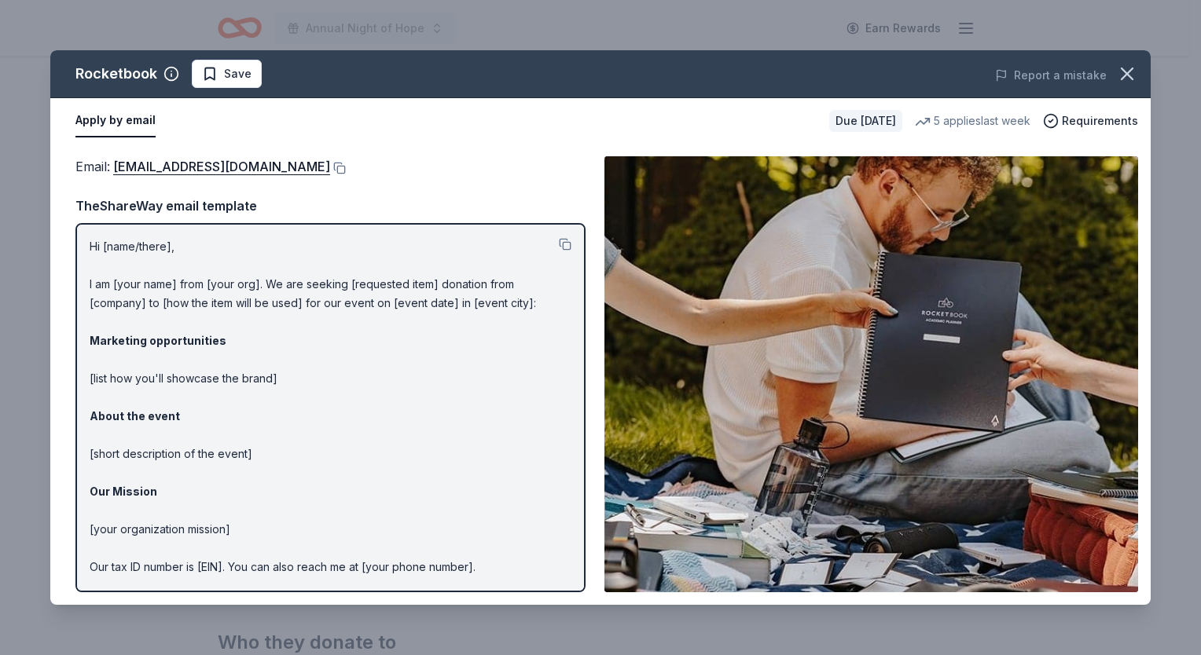
scroll to position [53, 0]
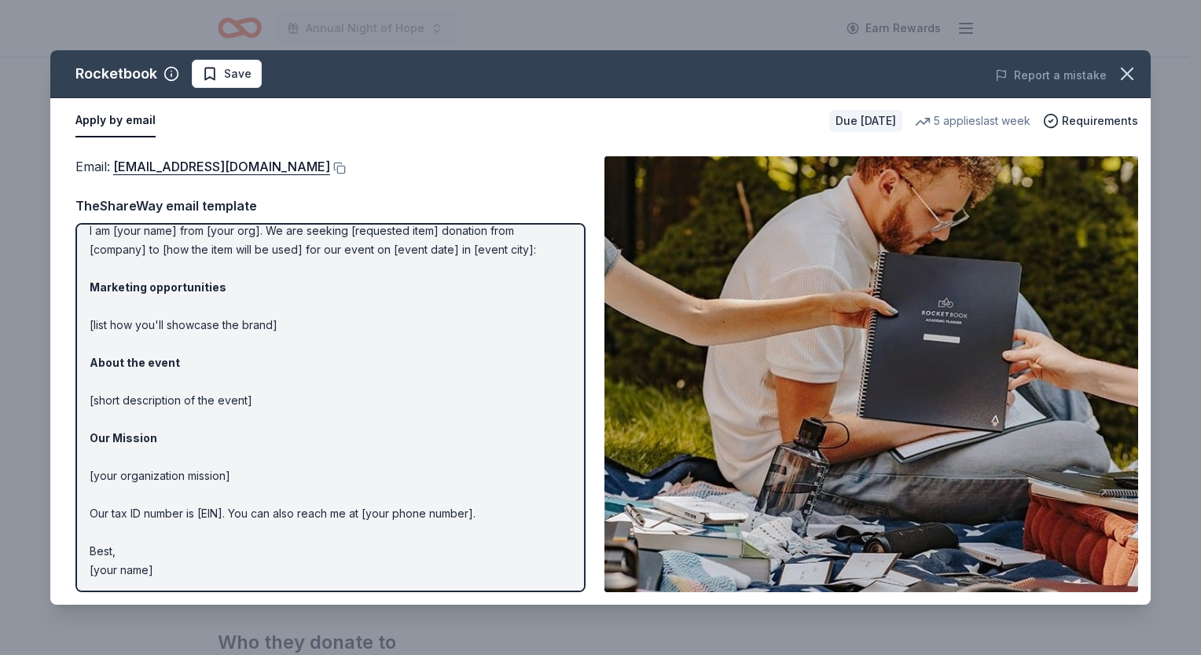
drag, startPoint x: 152, startPoint y: 560, endPoint x: 113, endPoint y: 444, distance: 122.5
click at [113, 444] on p "Hi [name/there], I am [your name] from [your org]. We are seeking [requested it…" at bounding box center [331, 382] width 482 height 396
click at [101, 281] on strong "Marketing opportunities" at bounding box center [158, 287] width 137 height 13
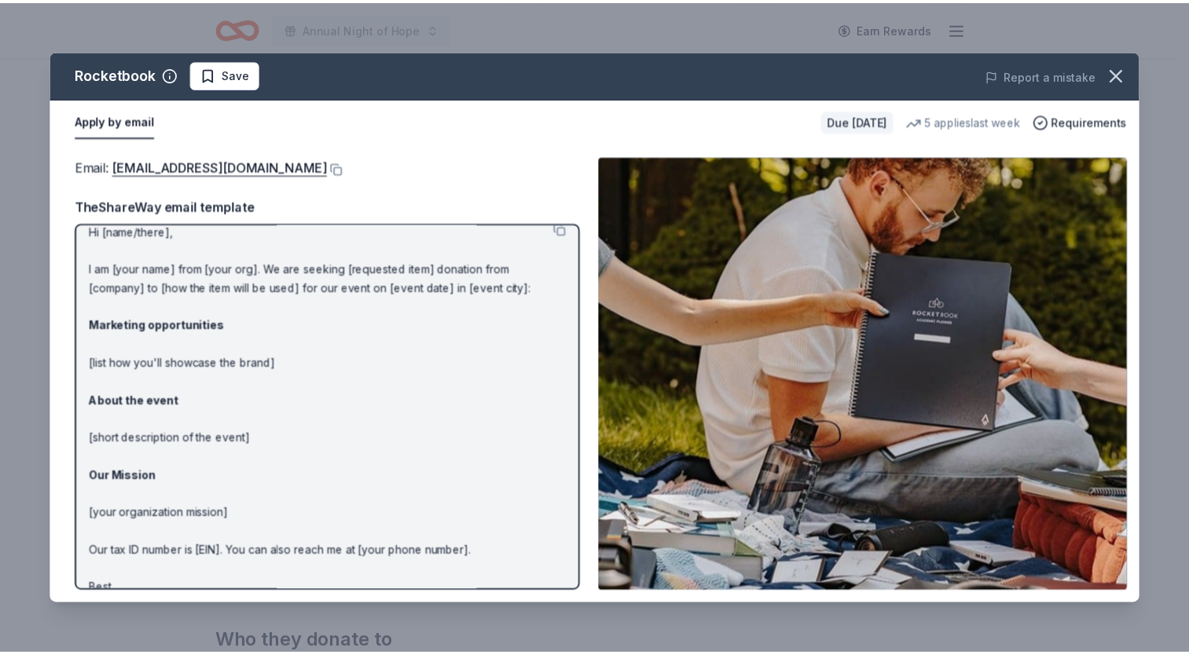
scroll to position [0, 0]
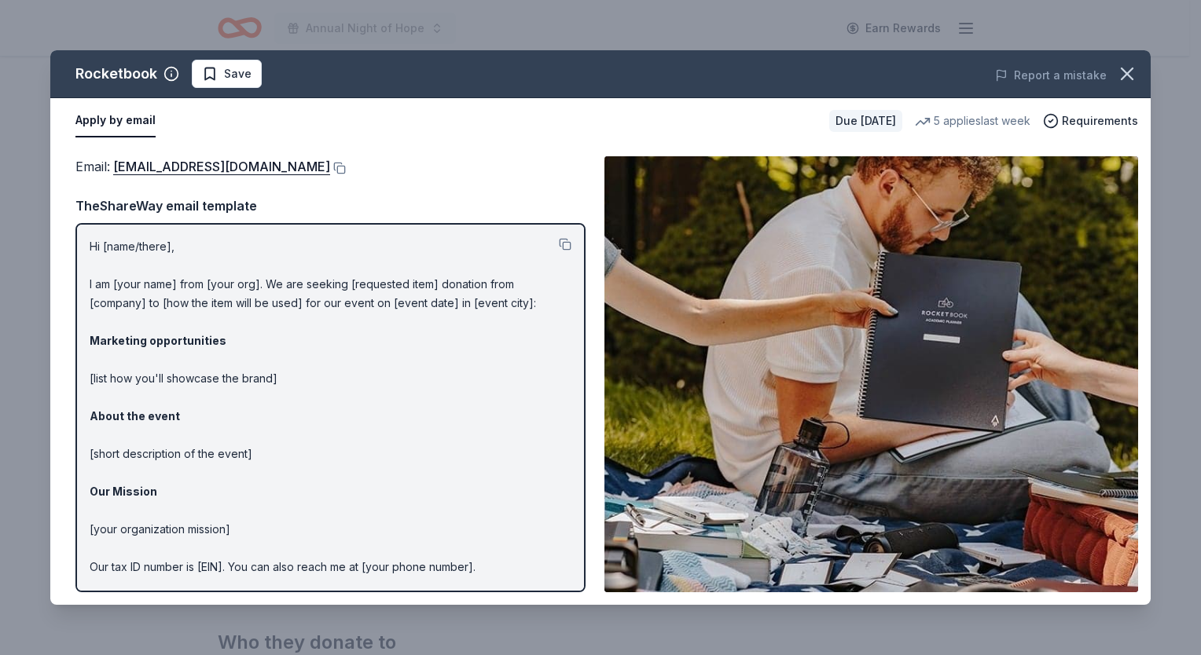
drag, startPoint x: 91, startPoint y: 247, endPoint x: 298, endPoint y: 463, distance: 299.0
click at [298, 463] on p "Hi [name/there], I am [your name] from [your org]. We are seeking [requested it…" at bounding box center [331, 435] width 482 height 396
click at [226, 168] on link "communityinvolvement@getrocketbook.com" at bounding box center [221, 166] width 217 height 20
click at [124, 120] on button "Apply by email" at bounding box center [115, 121] width 80 height 33
click at [346, 168] on button at bounding box center [338, 168] width 16 height 13
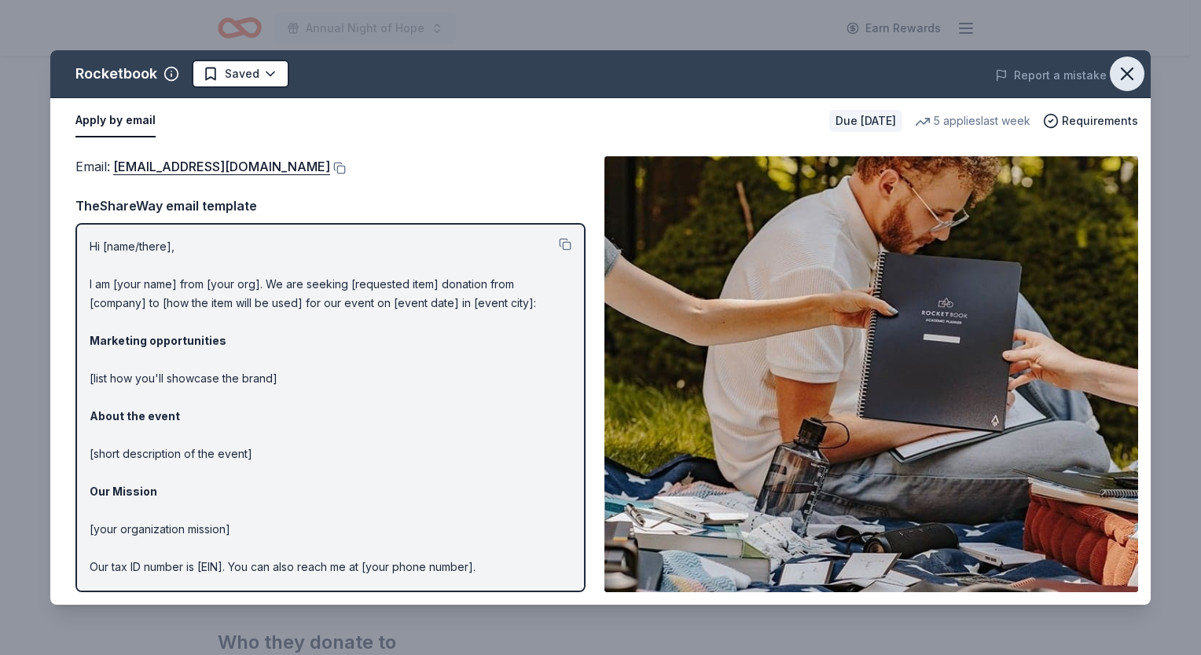
click at [1117, 79] on icon "button" at bounding box center [1127, 74] width 22 height 22
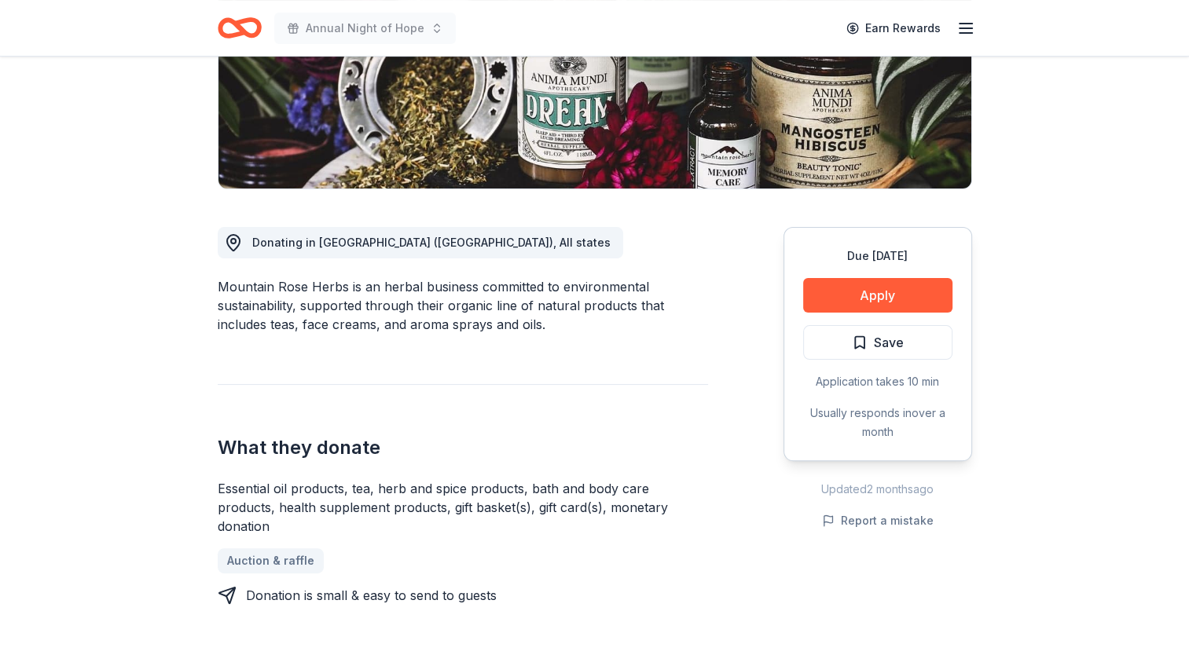
scroll to position [236, 0]
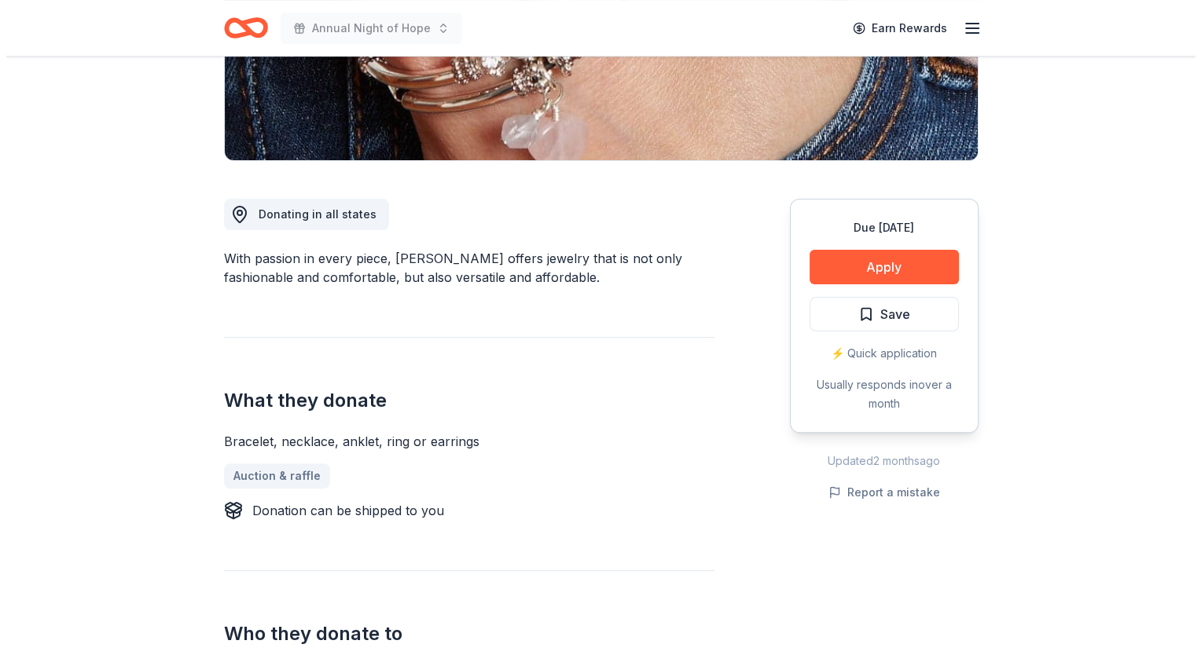
scroll to position [314, 0]
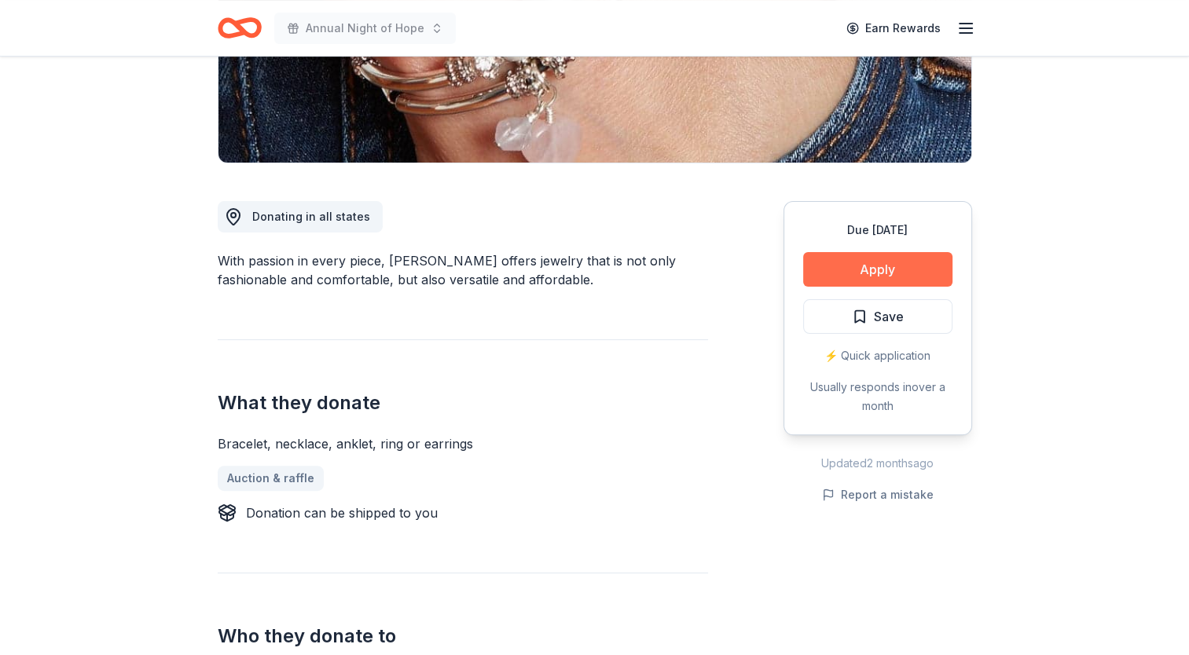
click at [908, 269] on button "Apply" at bounding box center [877, 269] width 149 height 35
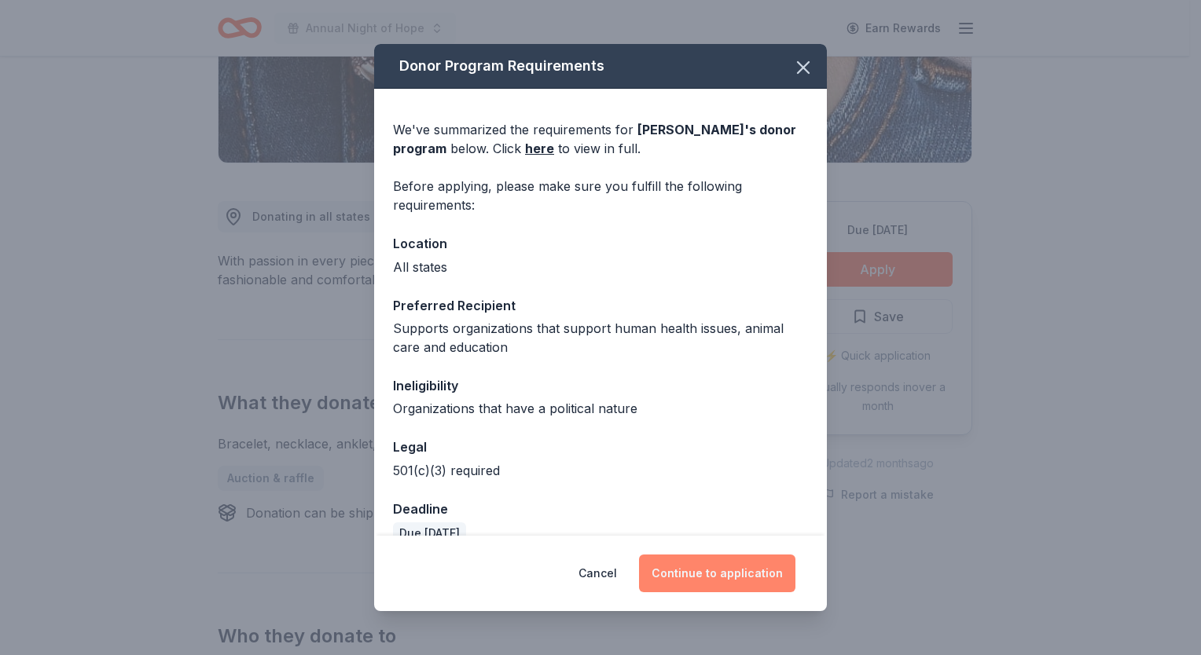
click at [724, 570] on button "Continue to application" at bounding box center [717, 574] width 156 height 38
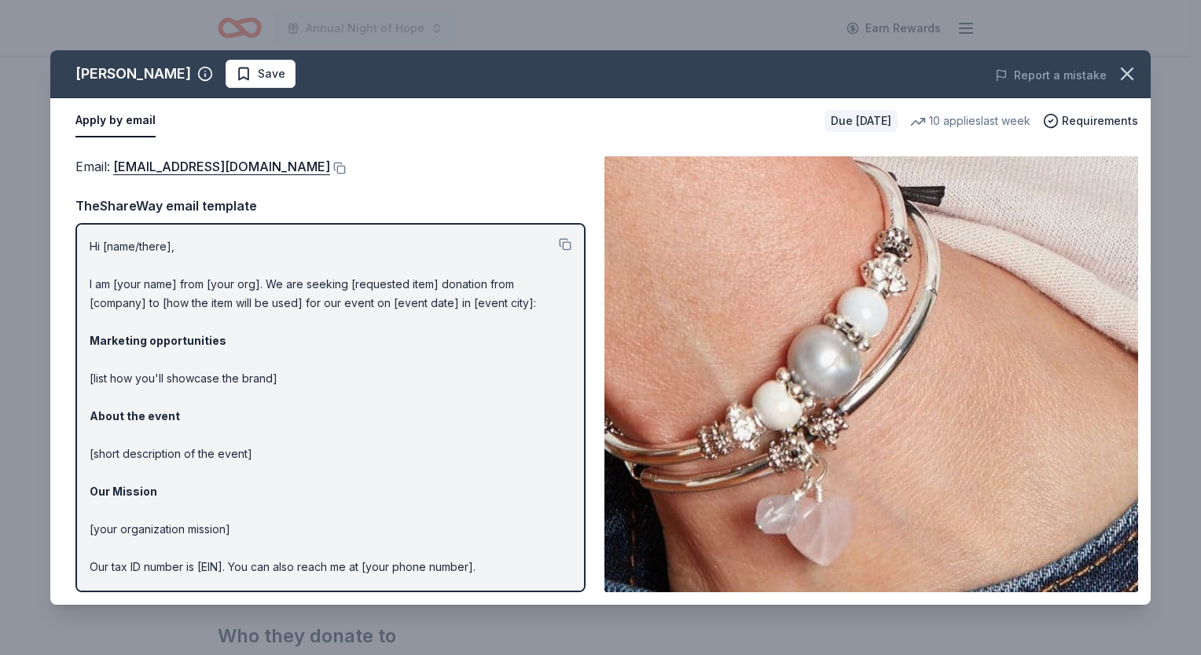
scroll to position [53, 0]
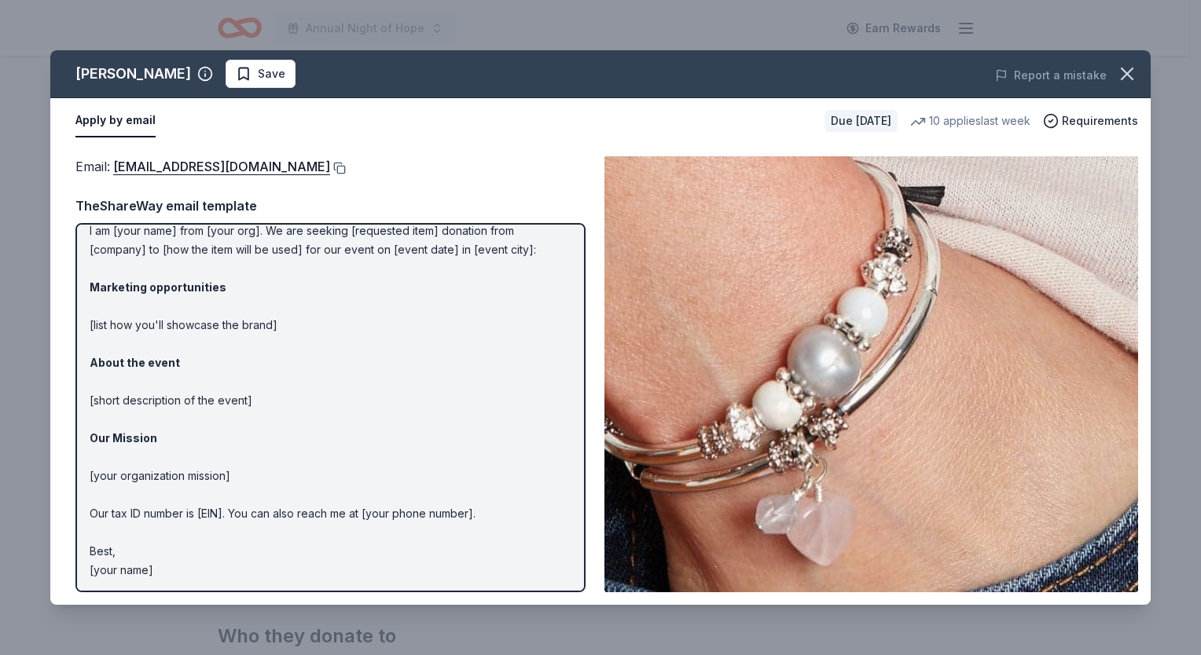
click at [330, 169] on button at bounding box center [338, 168] width 16 height 13
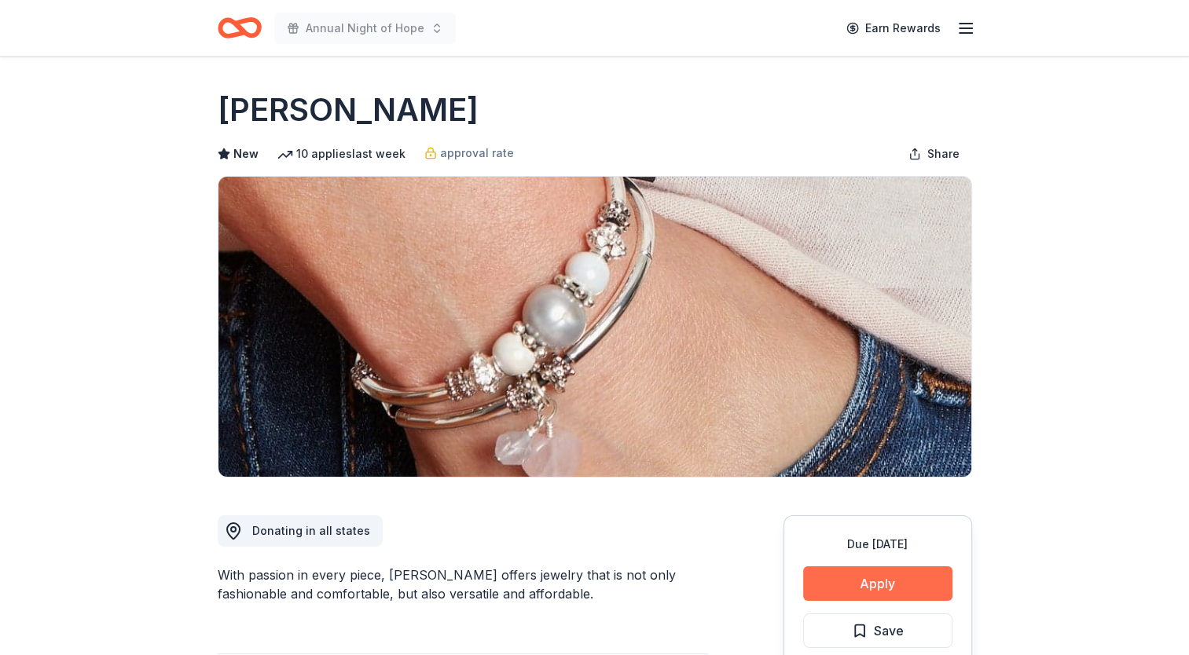
click at [889, 578] on button "Apply" at bounding box center [877, 584] width 149 height 35
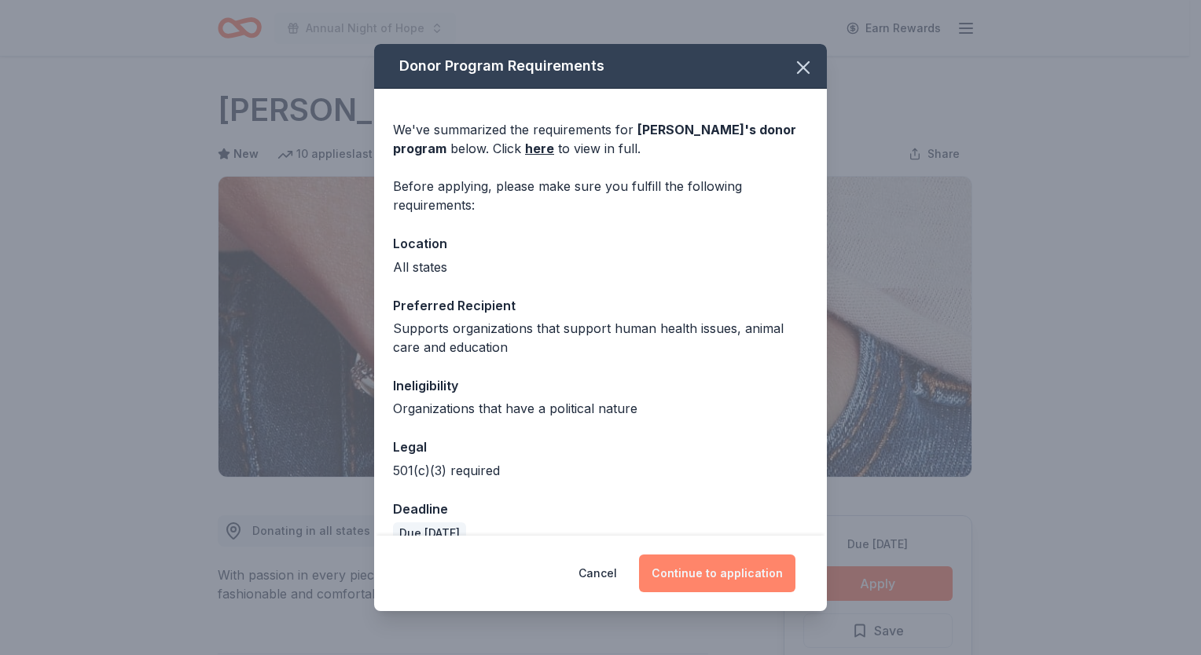
click at [717, 583] on button "Continue to application" at bounding box center [717, 574] width 156 height 38
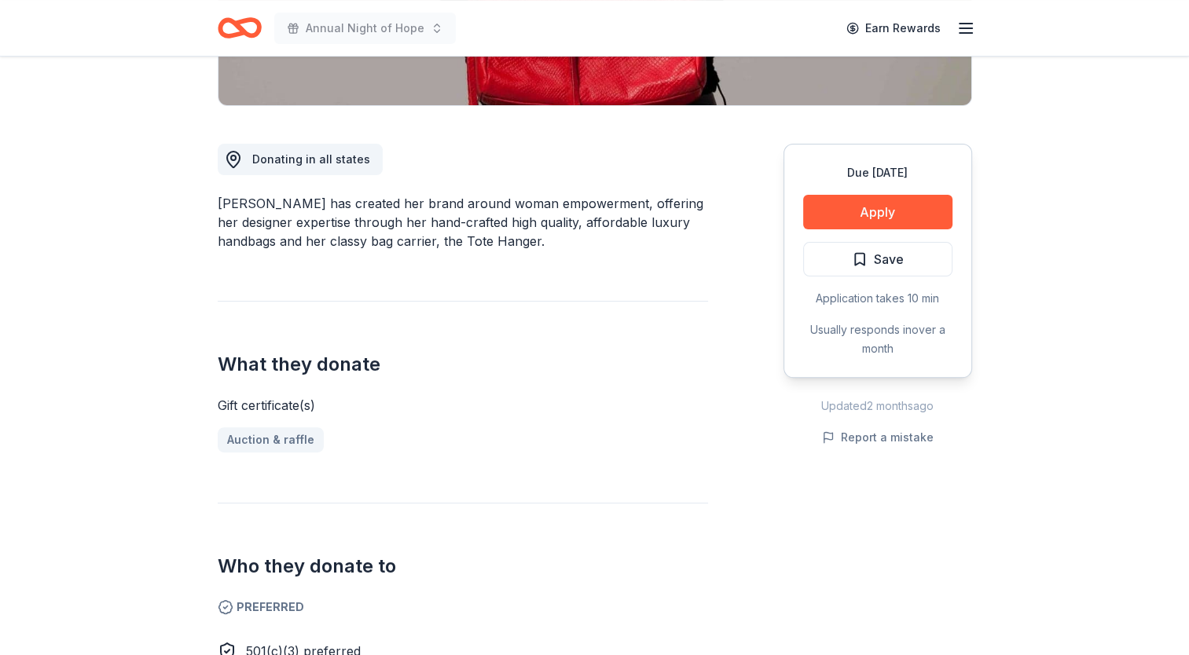
scroll to position [314, 0]
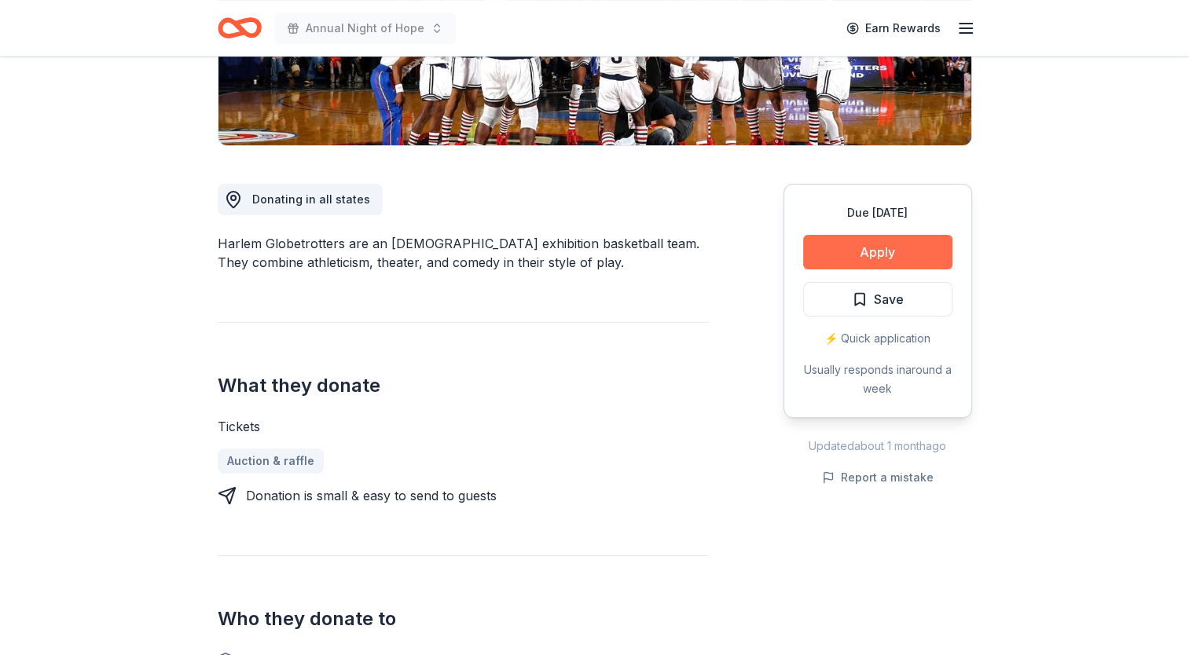
scroll to position [314, 0]
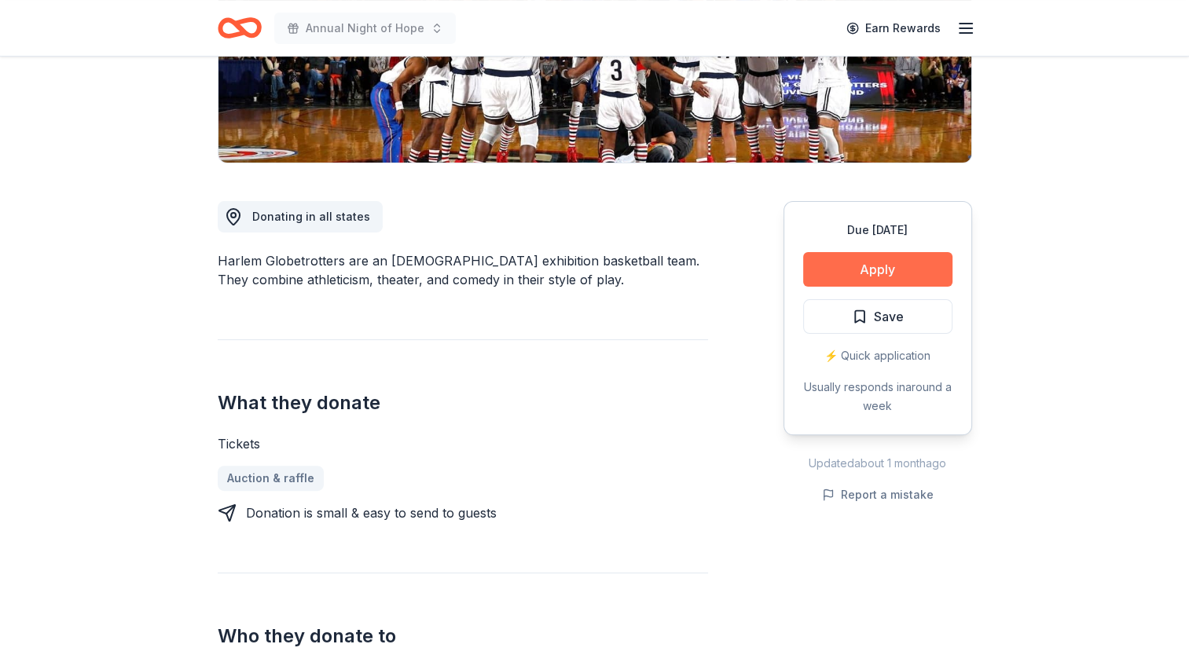
click at [861, 263] on button "Apply" at bounding box center [877, 269] width 149 height 35
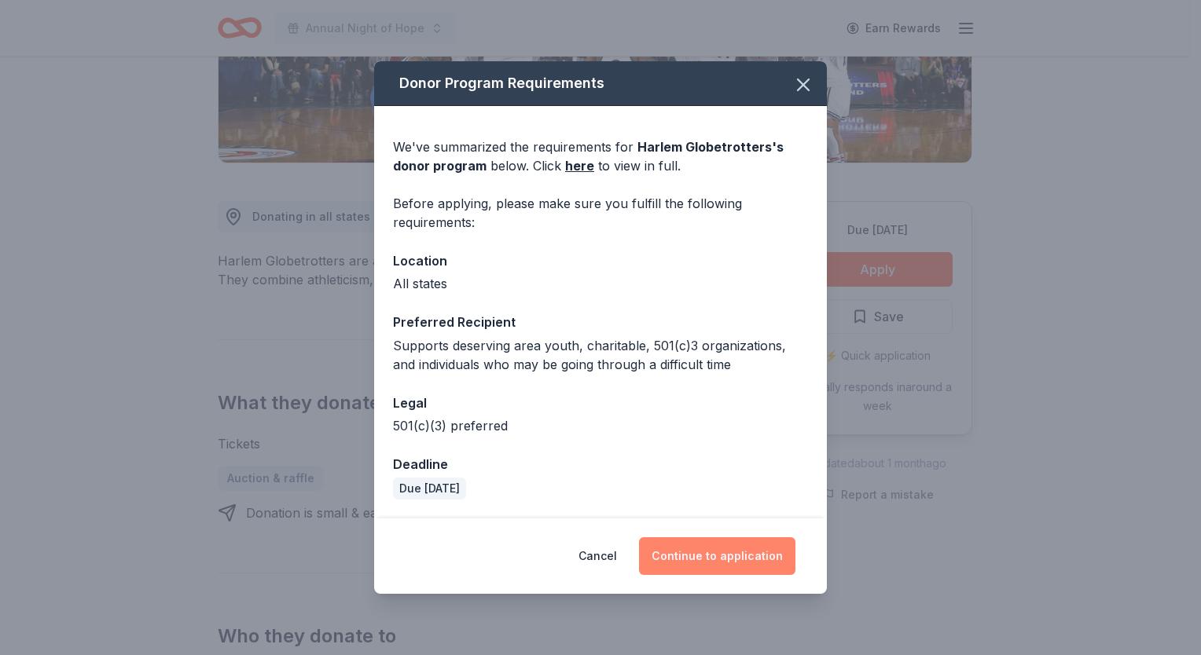
click at [725, 555] on button "Continue to application" at bounding box center [717, 556] width 156 height 38
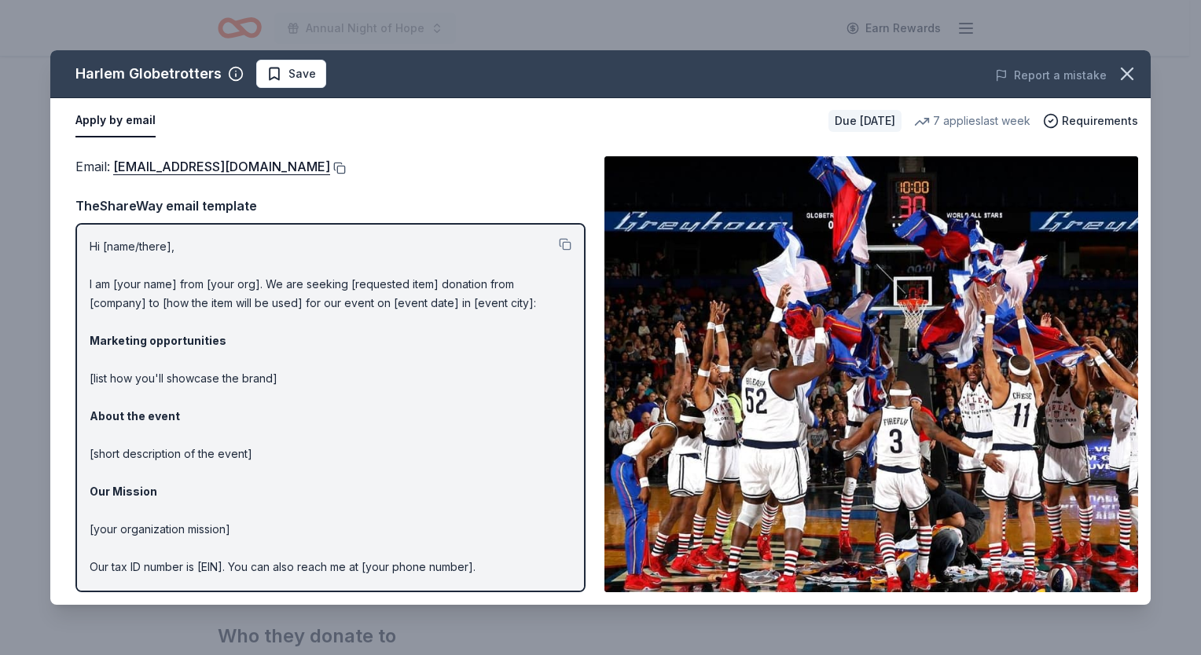
click at [330, 165] on button at bounding box center [338, 168] width 16 height 13
click at [1129, 78] on icon "button" at bounding box center [1127, 74] width 22 height 22
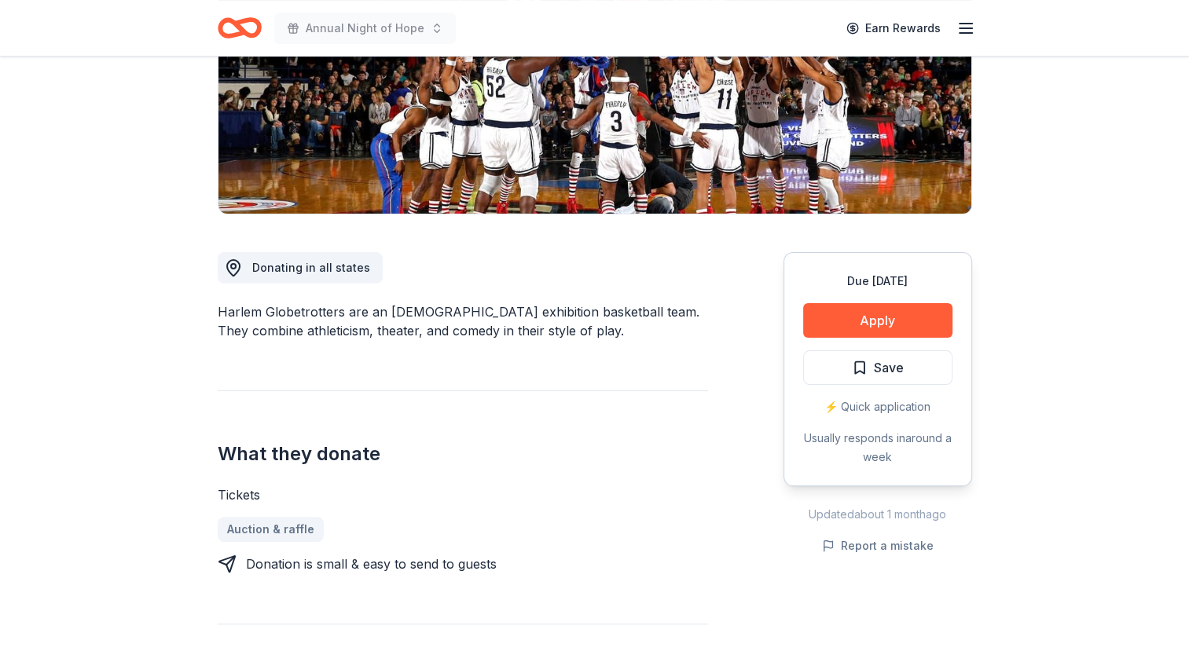
scroll to position [236, 0]
